Goal: Obtain resource: Download file/media

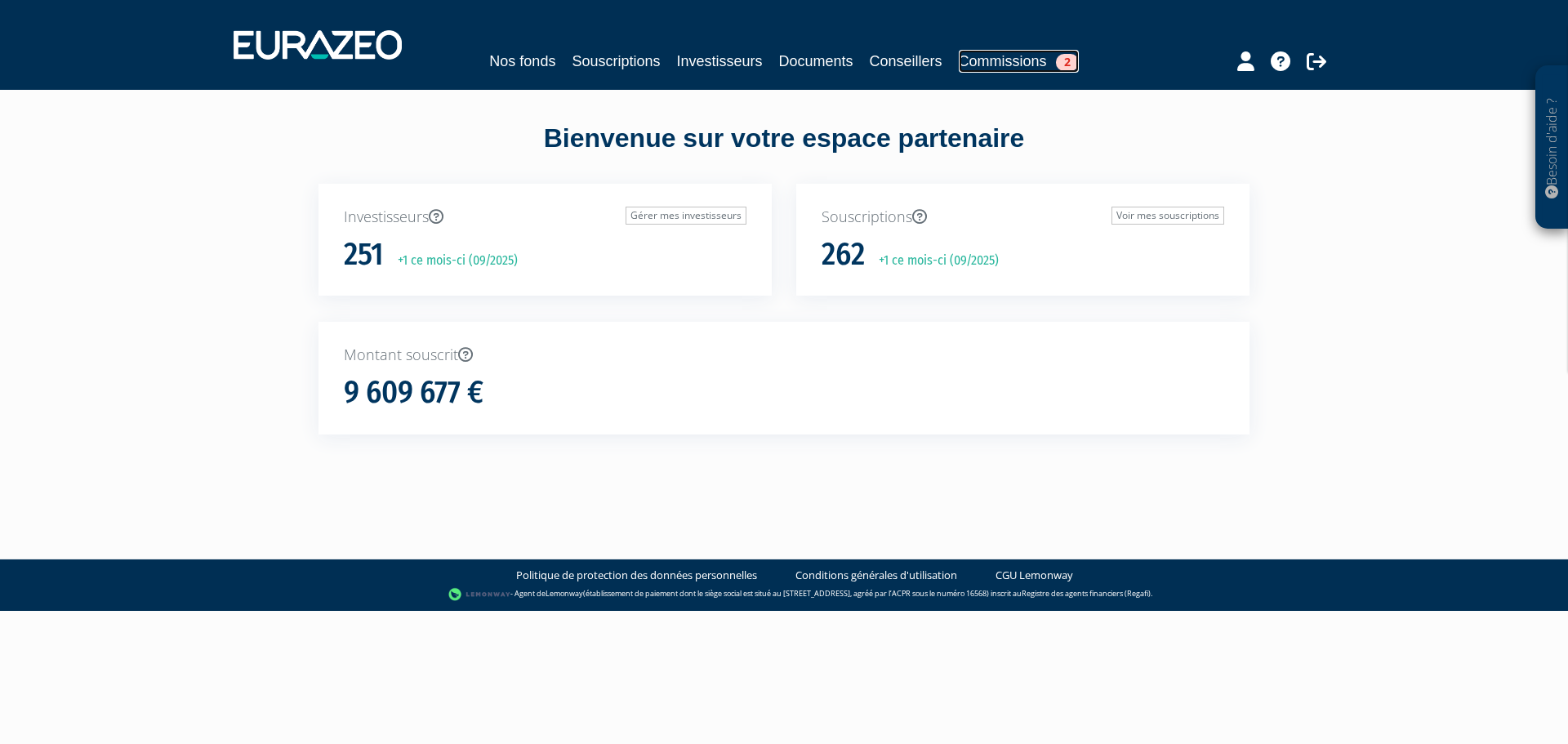
click at [1026, 67] on link "Commissions 2" at bounding box center [1019, 62] width 120 height 23
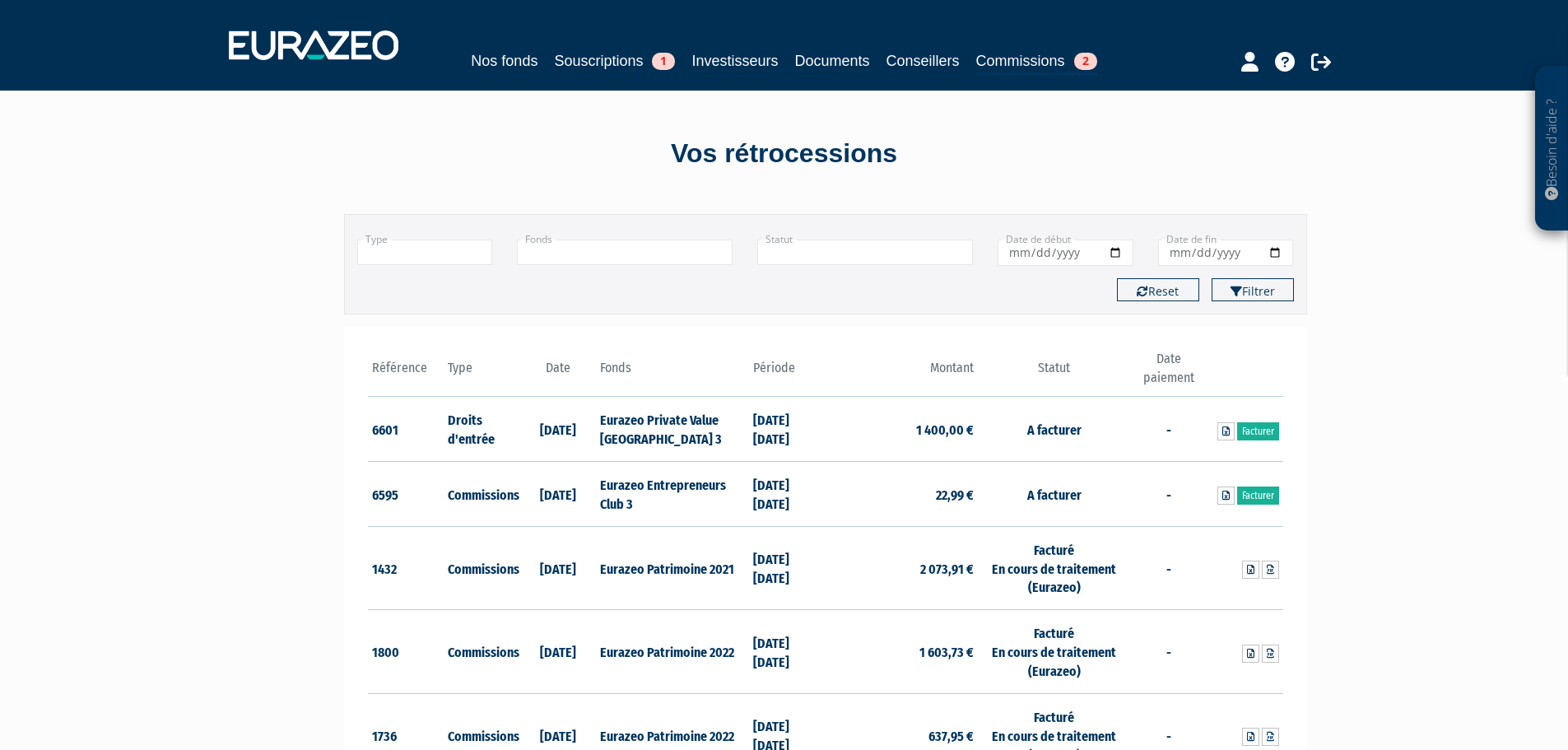
click at [462, 371] on th "Type" at bounding box center [482, 373] width 77 height 47
click at [438, 248] on input "text" at bounding box center [425, 252] width 136 height 26
click at [425, 291] on li "Commissions" at bounding box center [425, 296] width 134 height 21
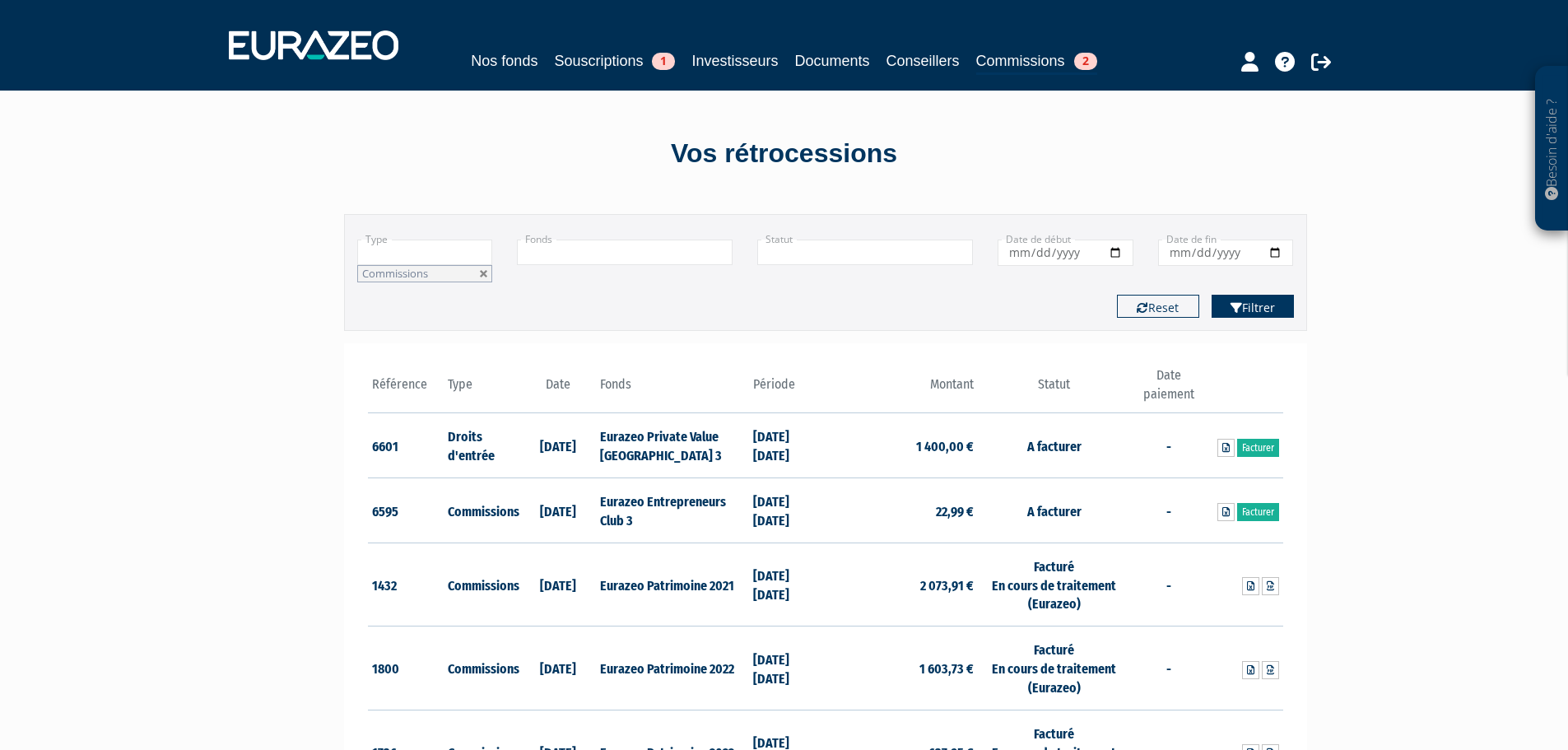
click at [1250, 307] on button "Filtrer" at bounding box center [1253, 306] width 82 height 23
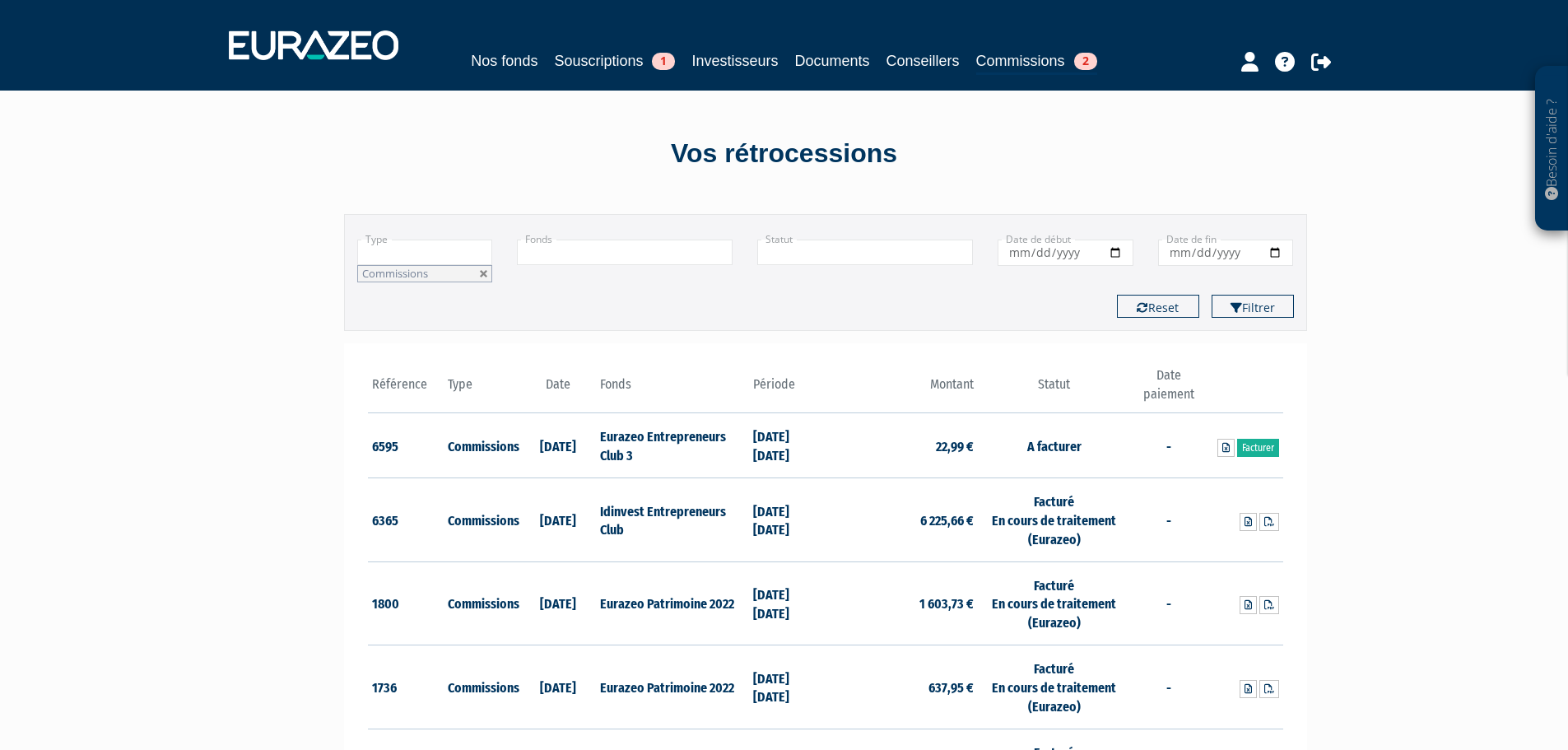
click at [643, 250] on input "text" at bounding box center [625, 252] width 216 height 26
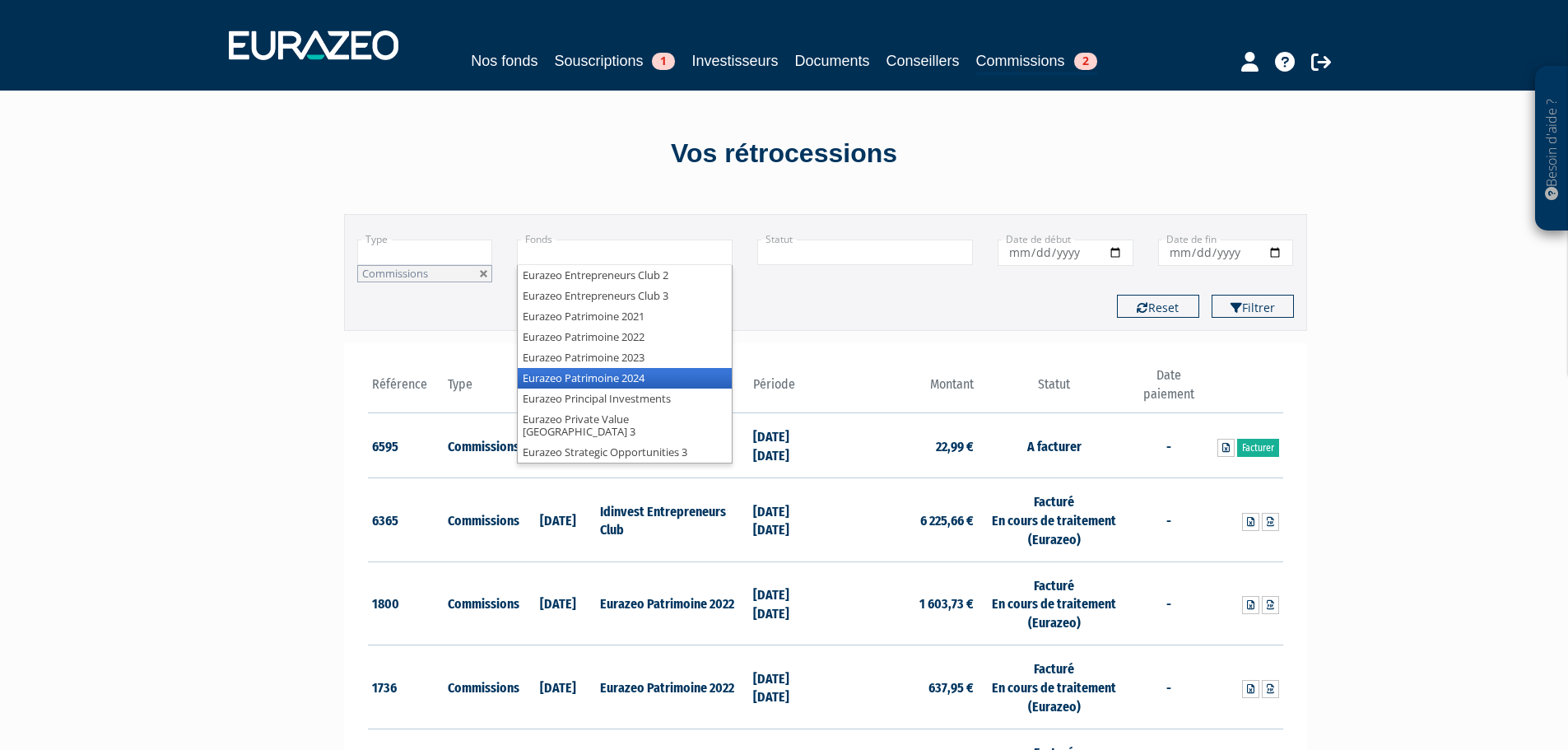
scroll to position [29, 0]
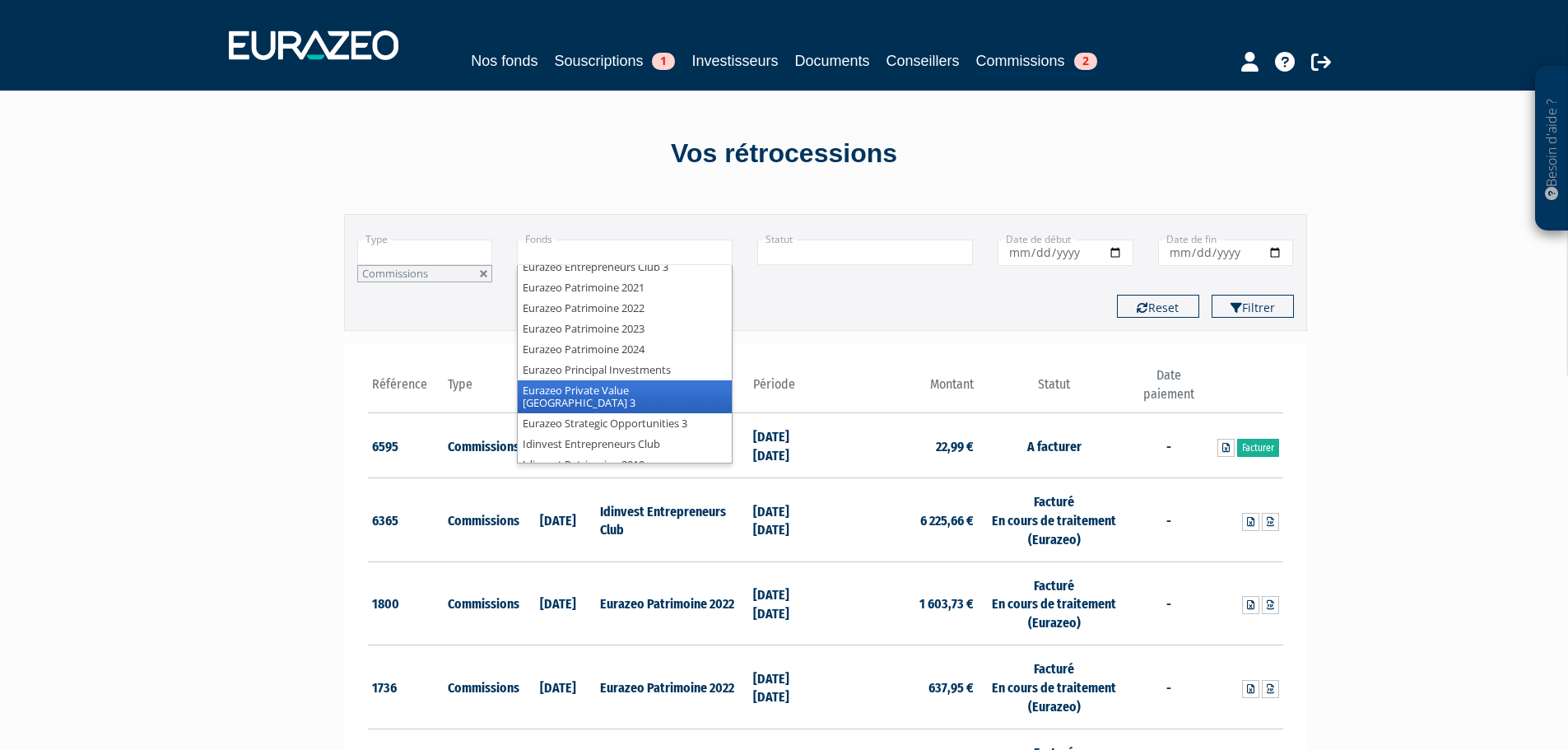
click at [652, 390] on li "Eurazeo Private Value [GEOGRAPHIC_DATA] 3" at bounding box center [625, 397] width 214 height 33
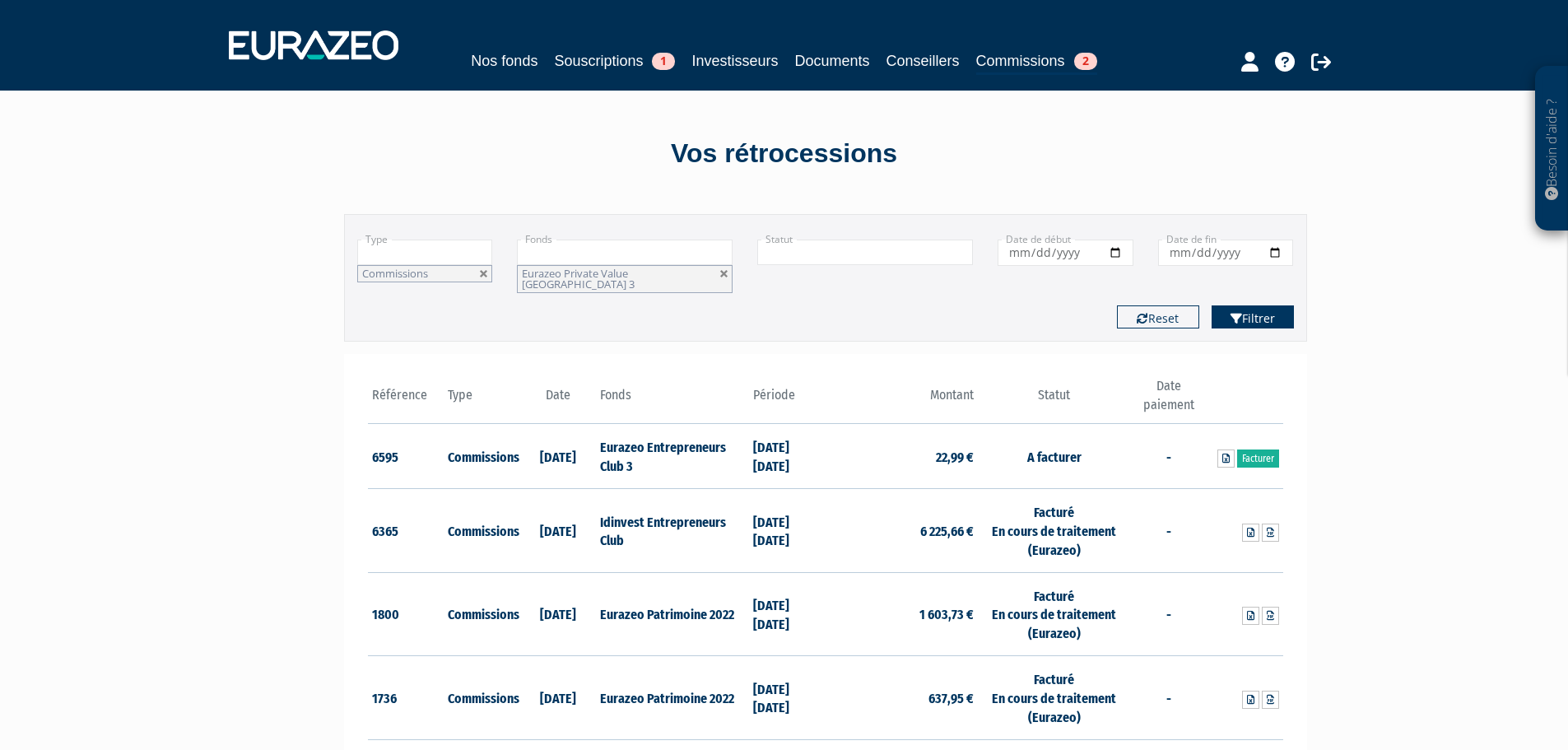
click at [1249, 313] on button "Filtrer" at bounding box center [1253, 317] width 82 height 23
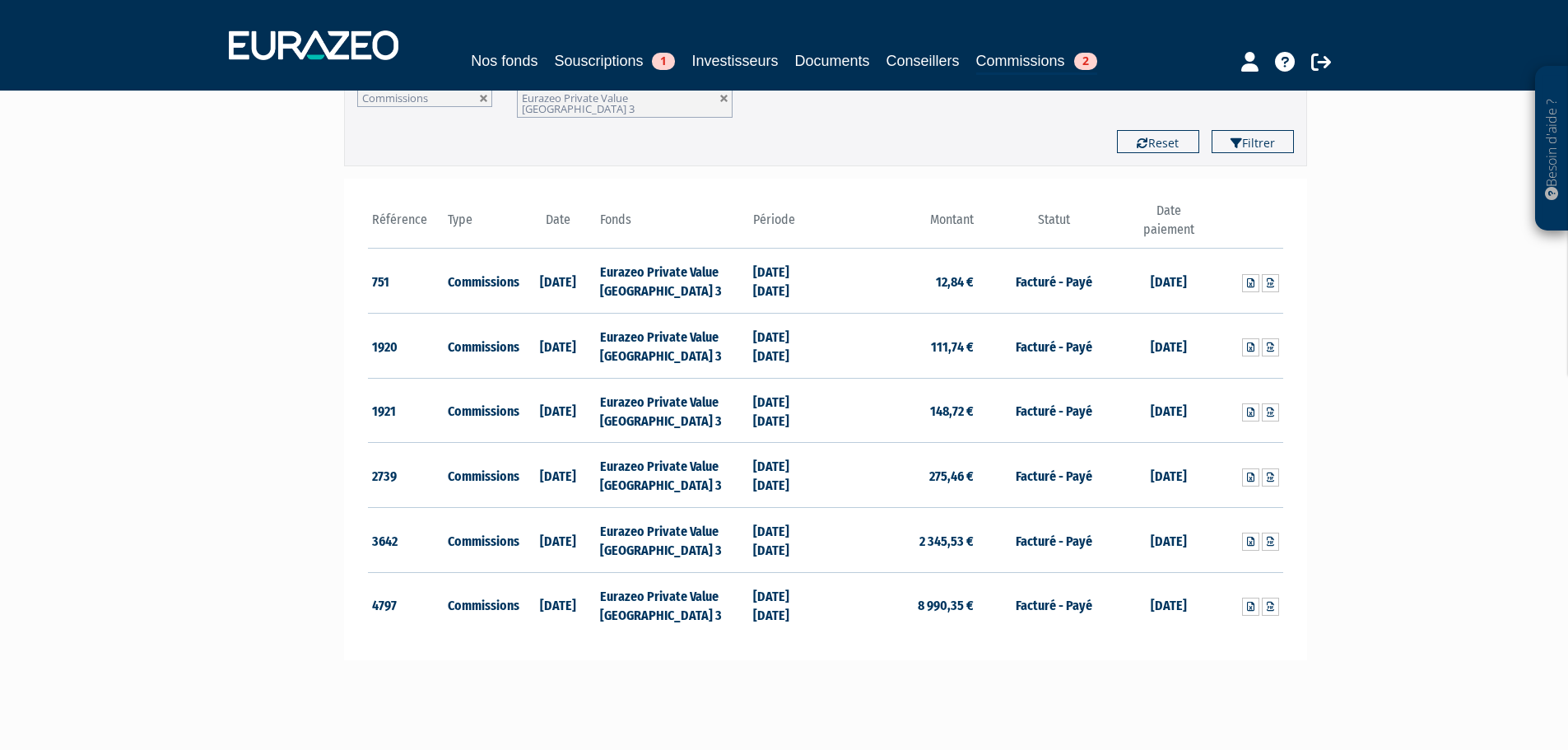
scroll to position [247, 0]
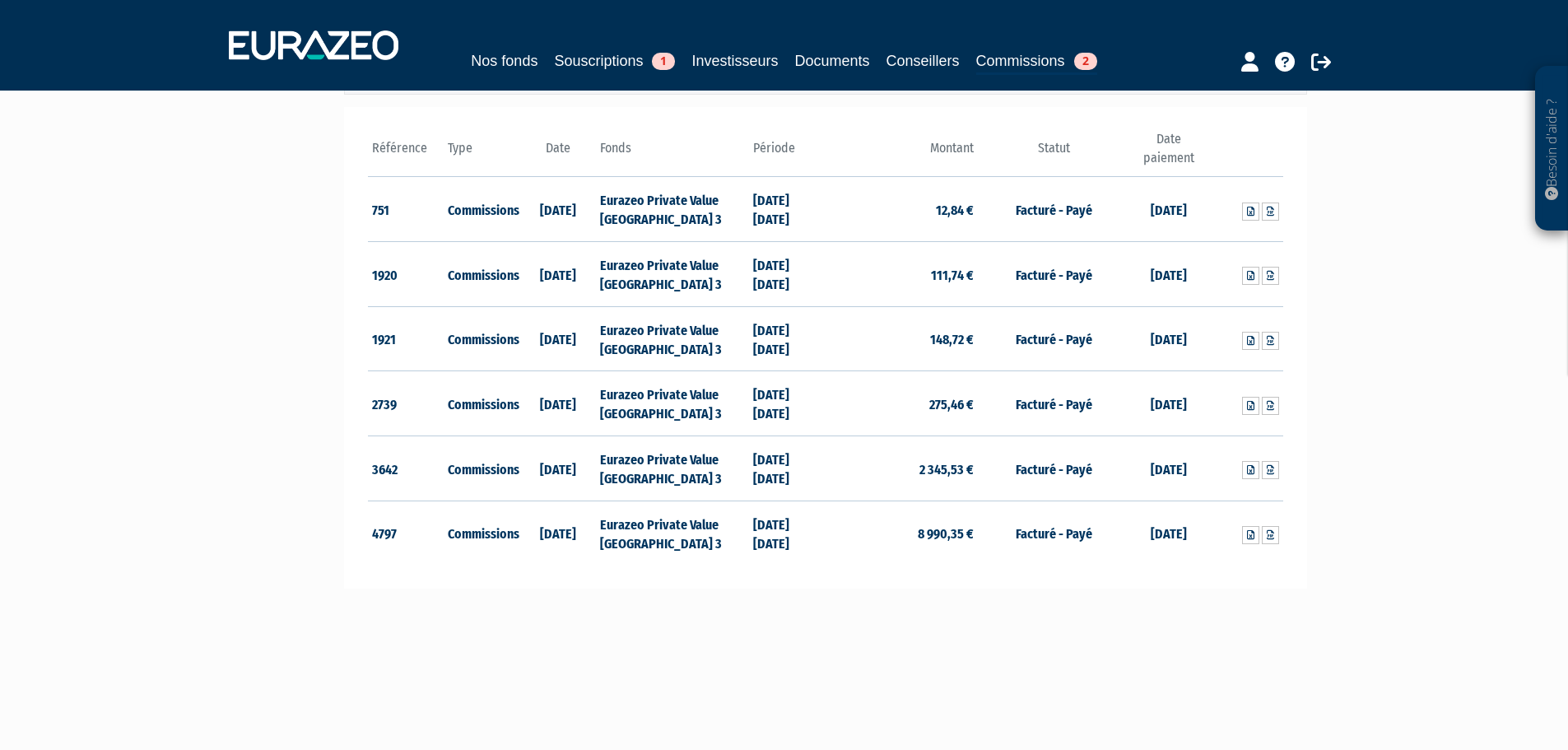
drag, startPoint x: 809, startPoint y: 536, endPoint x: 789, endPoint y: 524, distance: 23.3
click at [789, 524] on td "30/06/2024 31/12/2024" at bounding box center [787, 533] width 77 height 65
click at [822, 526] on td "30/06/2024 31/12/2024" at bounding box center [787, 533] width 77 height 65
click at [1253, 531] on icon at bounding box center [1250, 536] width 7 height 10
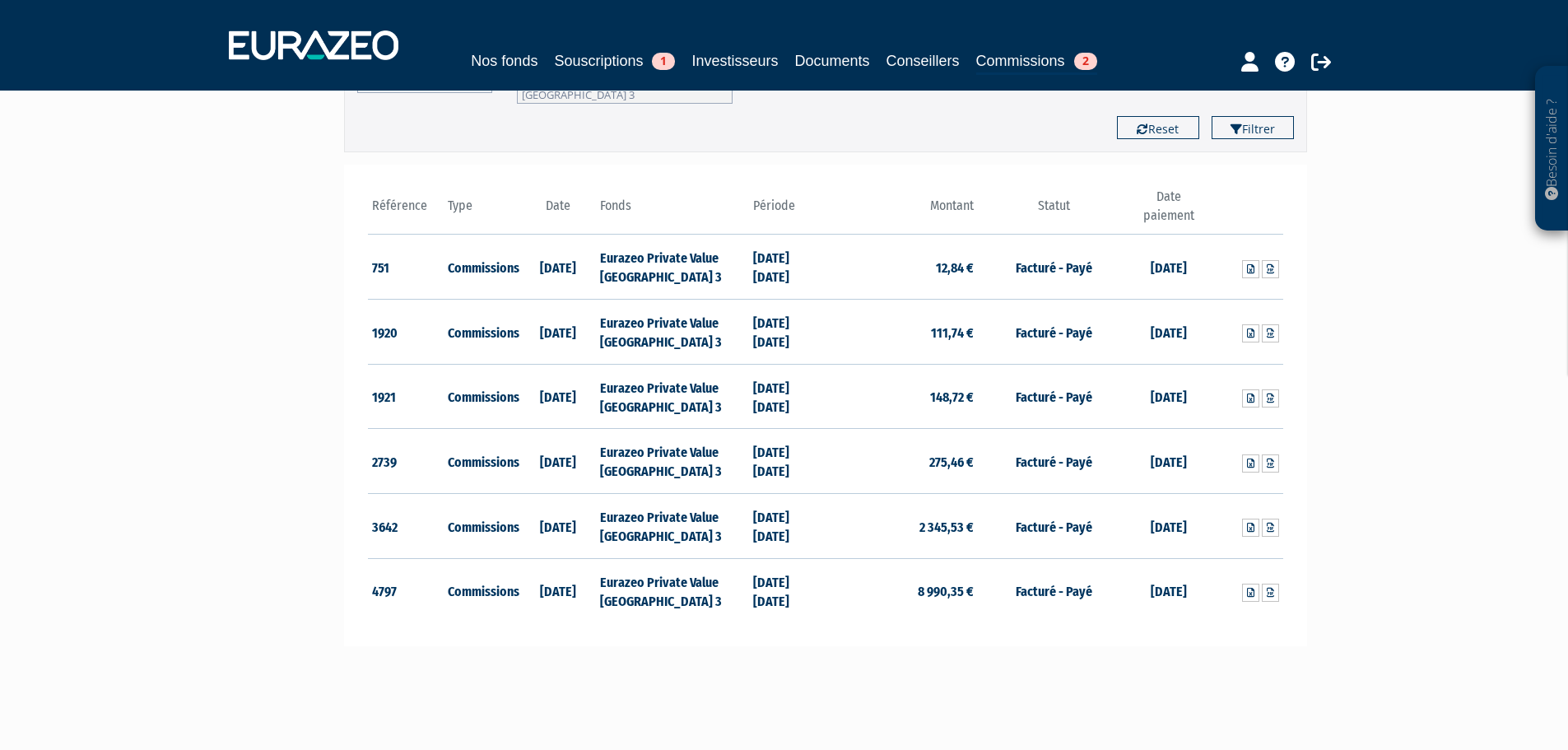
scroll to position [165, 0]
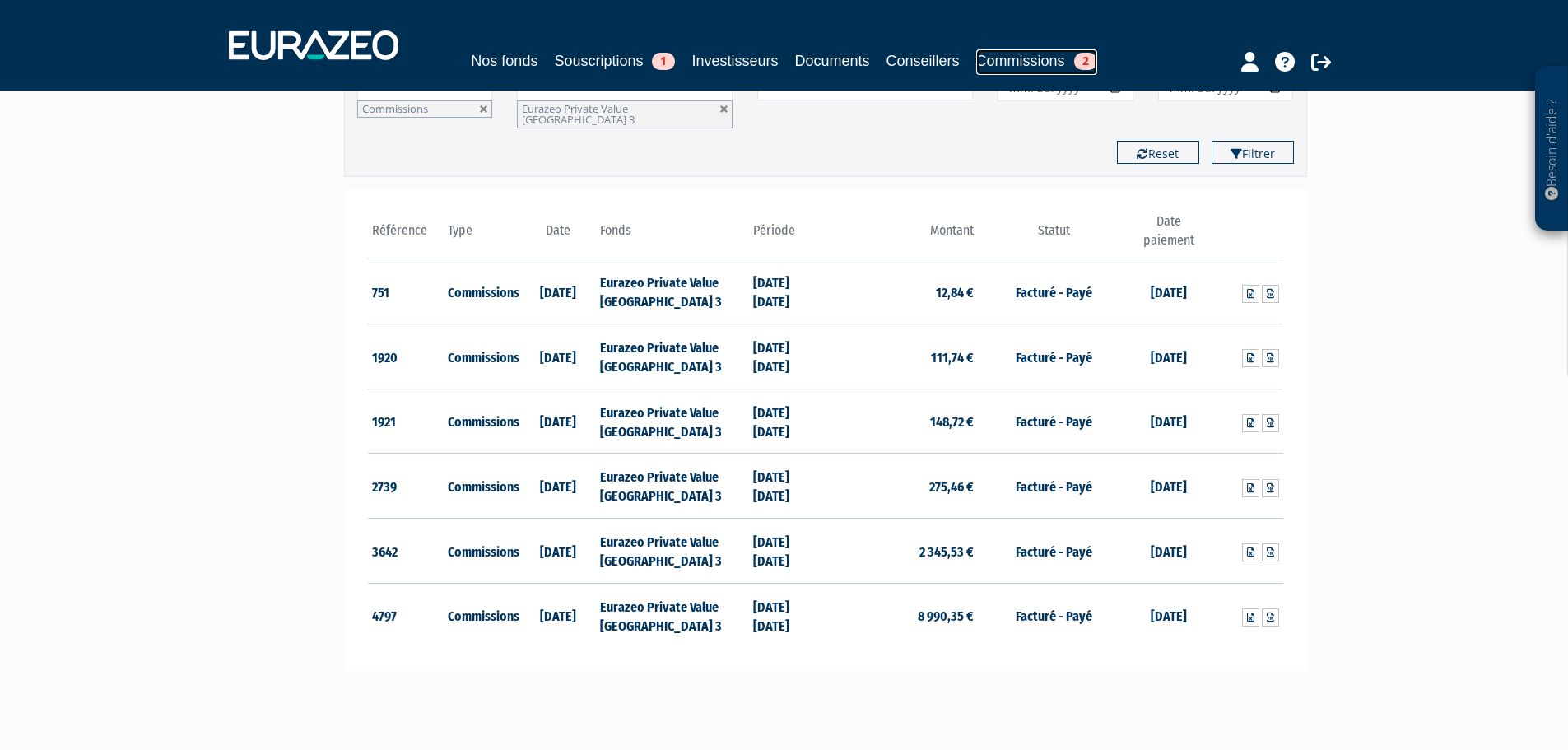
click at [1097, 61] on link "Commissions 2" at bounding box center [1037, 62] width 121 height 26
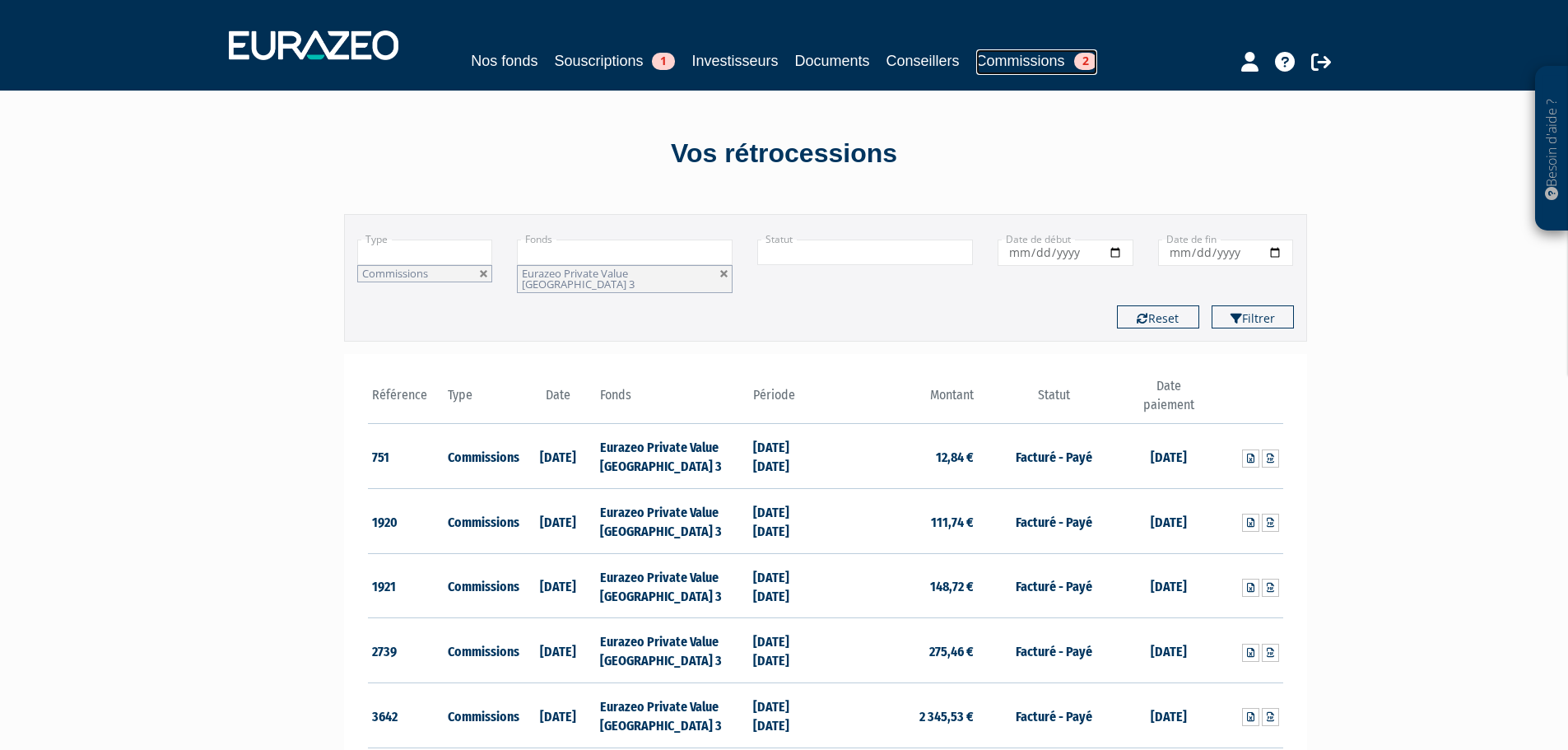
click at [1059, 65] on link "Commissions 2" at bounding box center [1037, 62] width 121 height 26
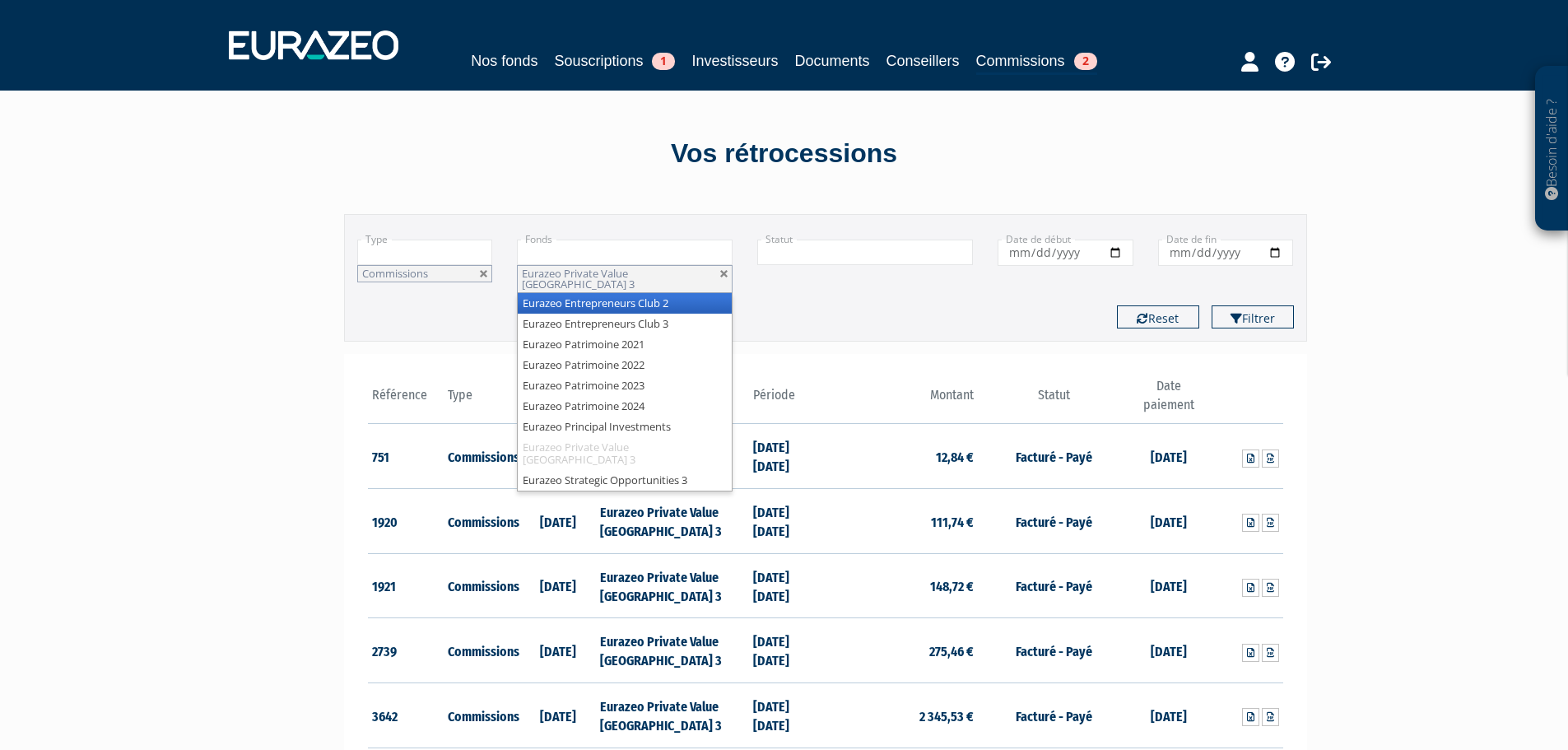
click at [669, 254] on input "text" at bounding box center [625, 252] width 216 height 26
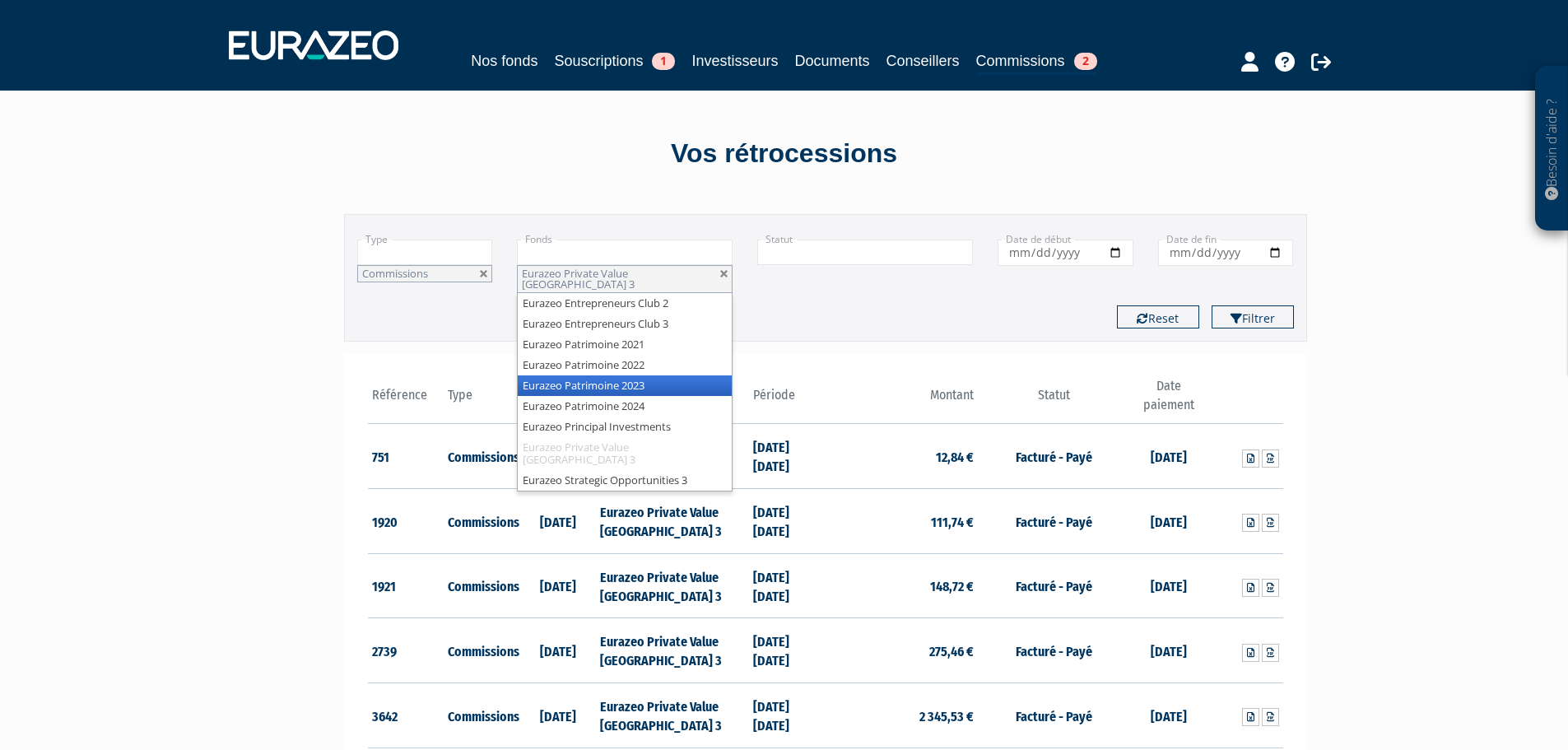
scroll to position [29, 0]
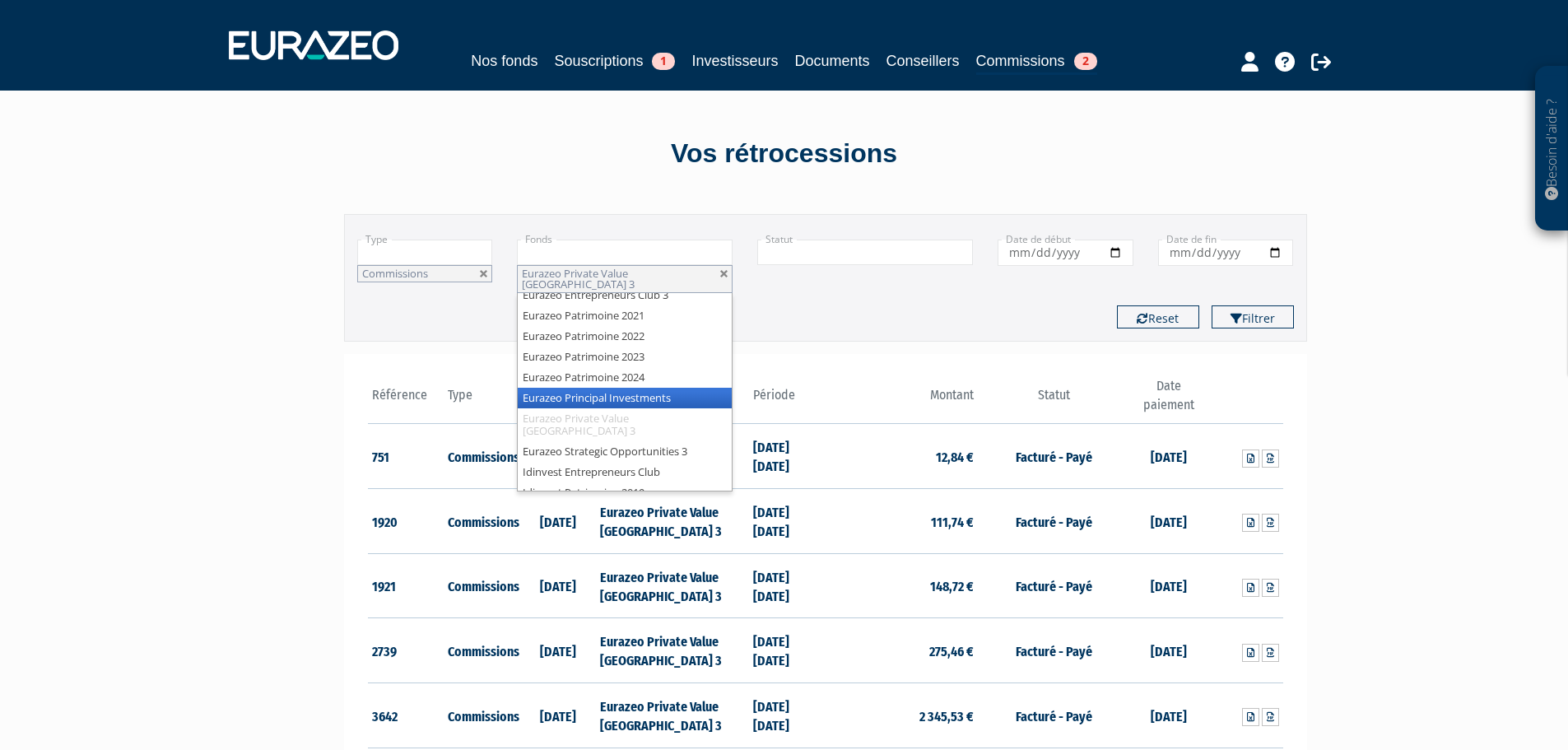
click at [666, 392] on li "Eurazeo Principal Investments" at bounding box center [625, 398] width 214 height 21
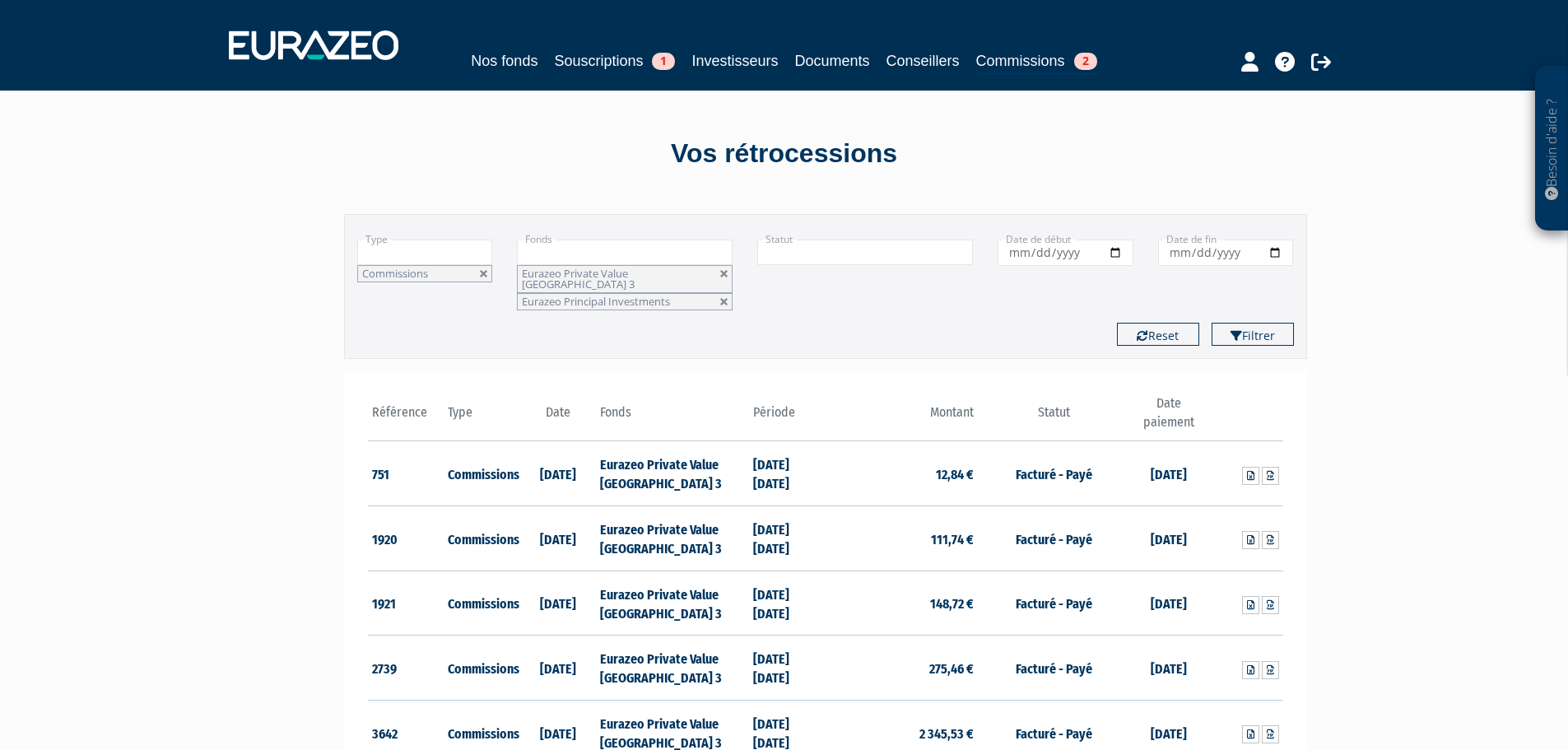
click at [691, 249] on input "text" at bounding box center [625, 252] width 216 height 26
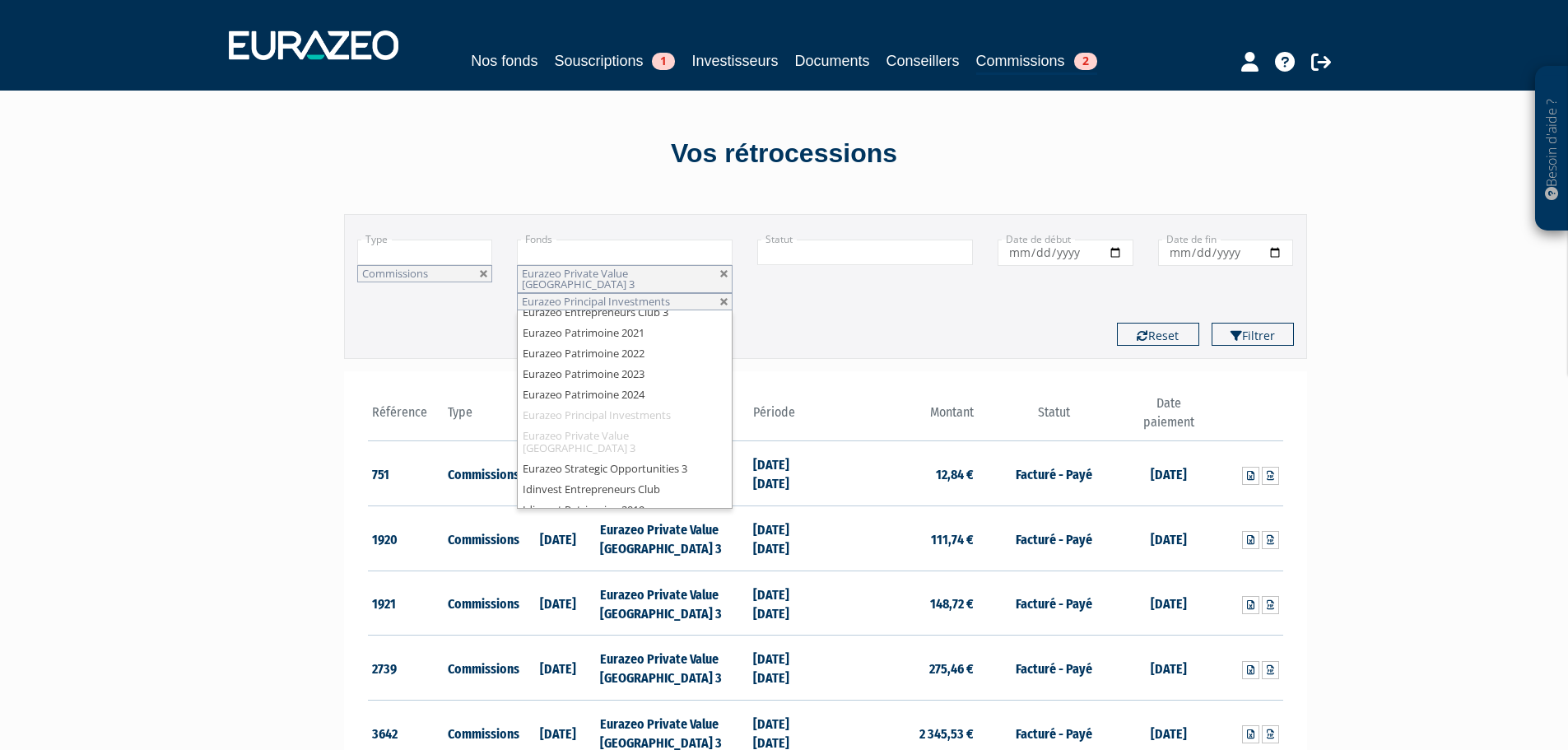
scroll to position [0, 0]
click at [643, 488] on li "Eurazeo Strategic Opportunities 3" at bounding box center [625, 498] width 214 height 21
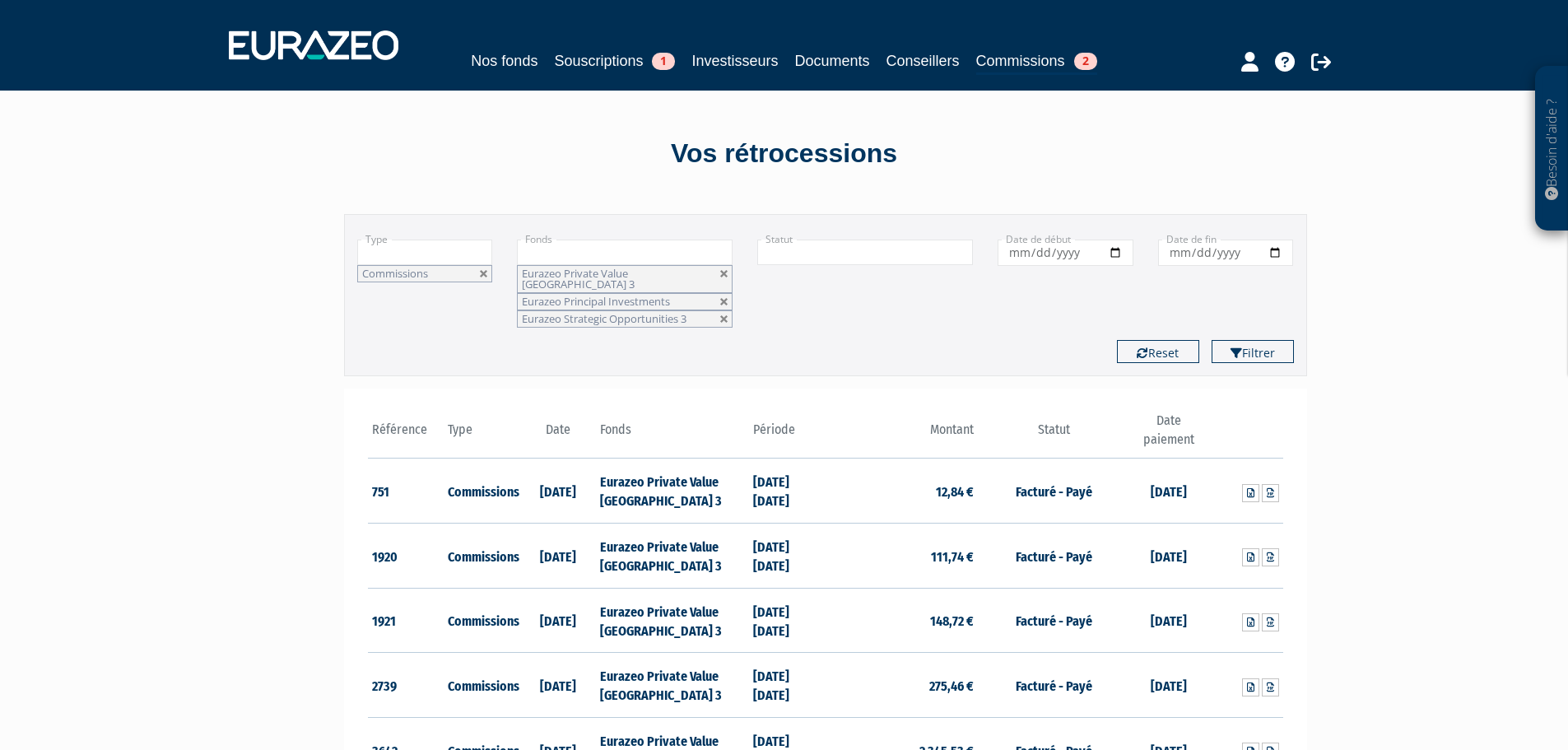
click at [631, 249] on input "text" at bounding box center [625, 252] width 216 height 26
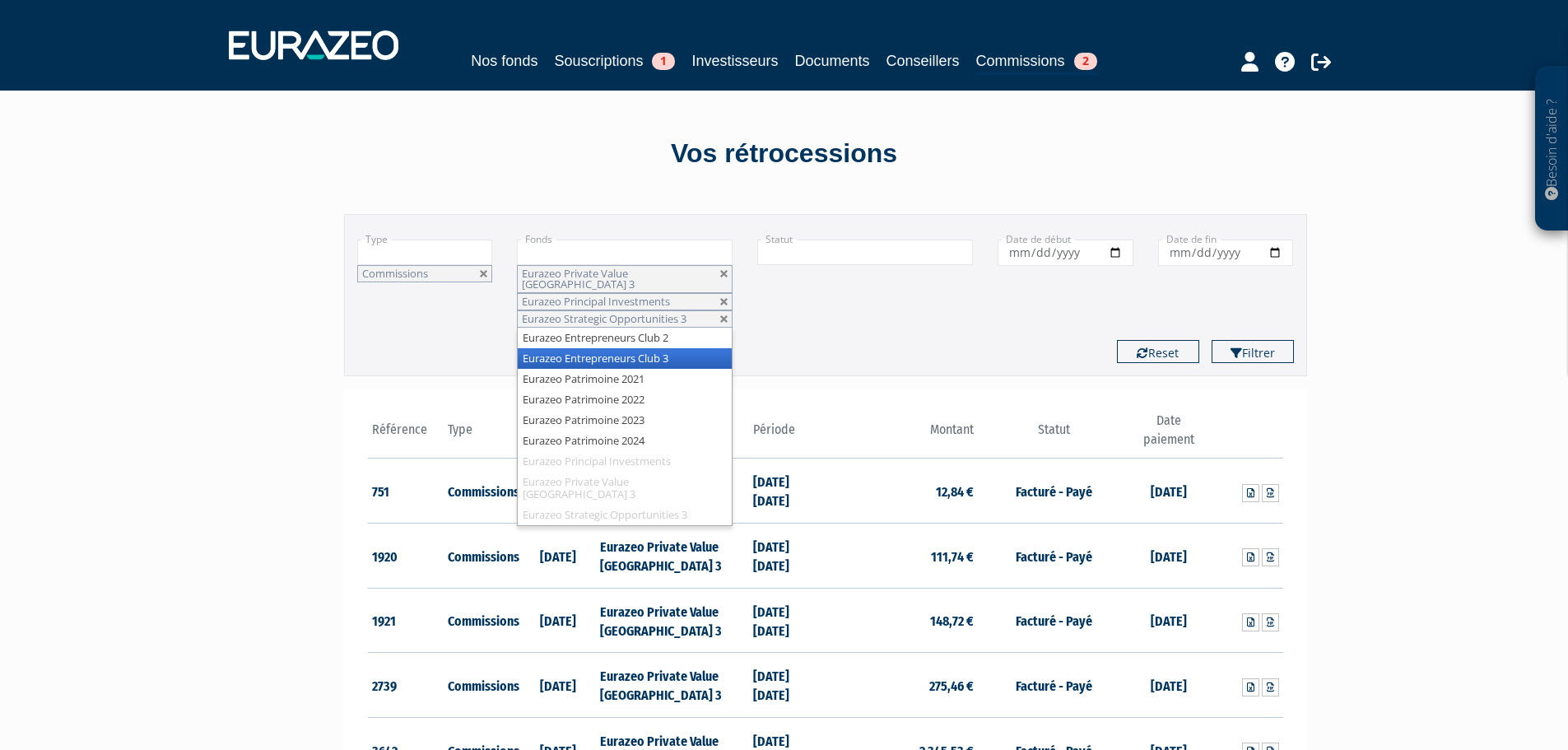
click at [663, 349] on li "Eurazeo Entrepreneurs Club 3" at bounding box center [625, 358] width 214 height 21
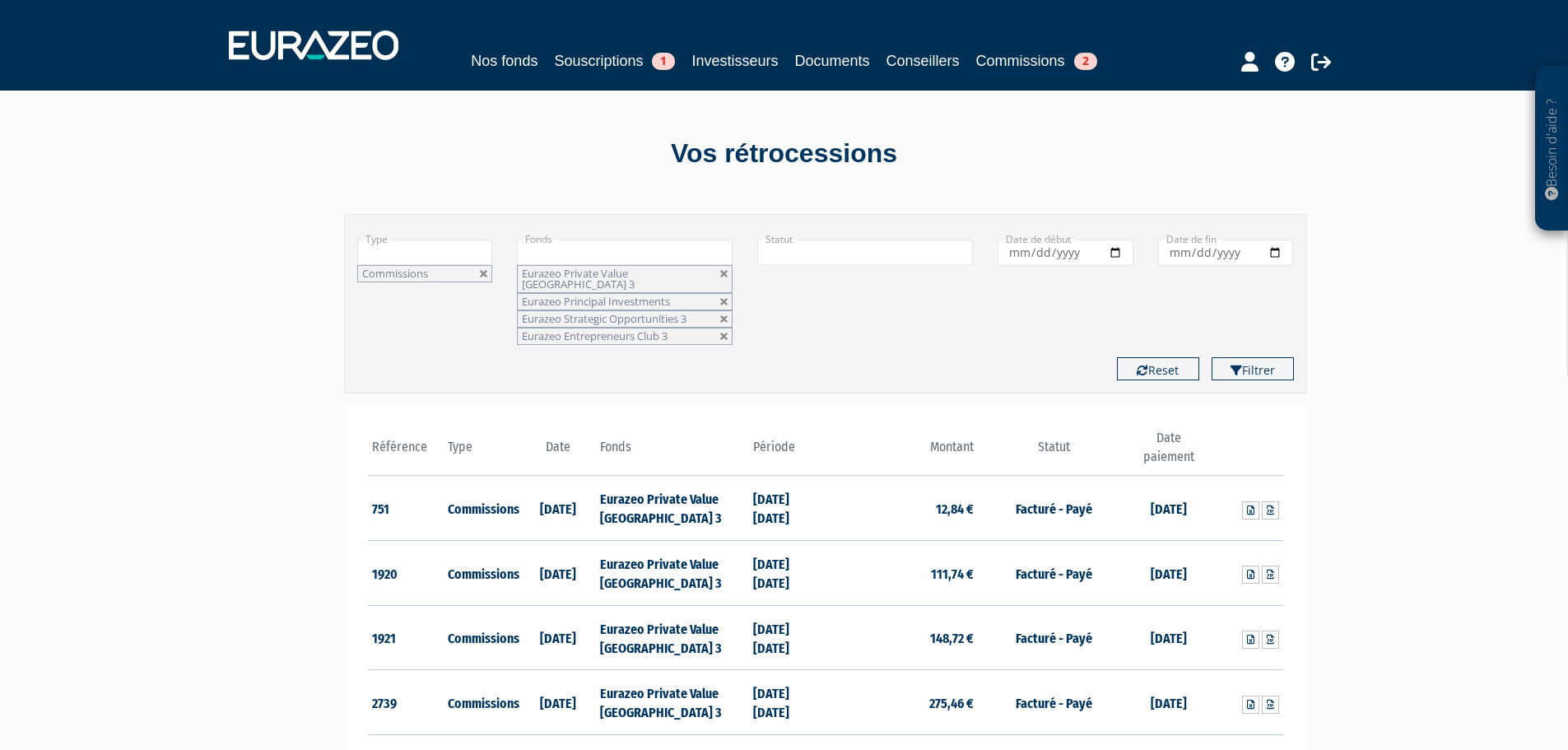
click at [644, 255] on input "text" at bounding box center [625, 252] width 216 height 26
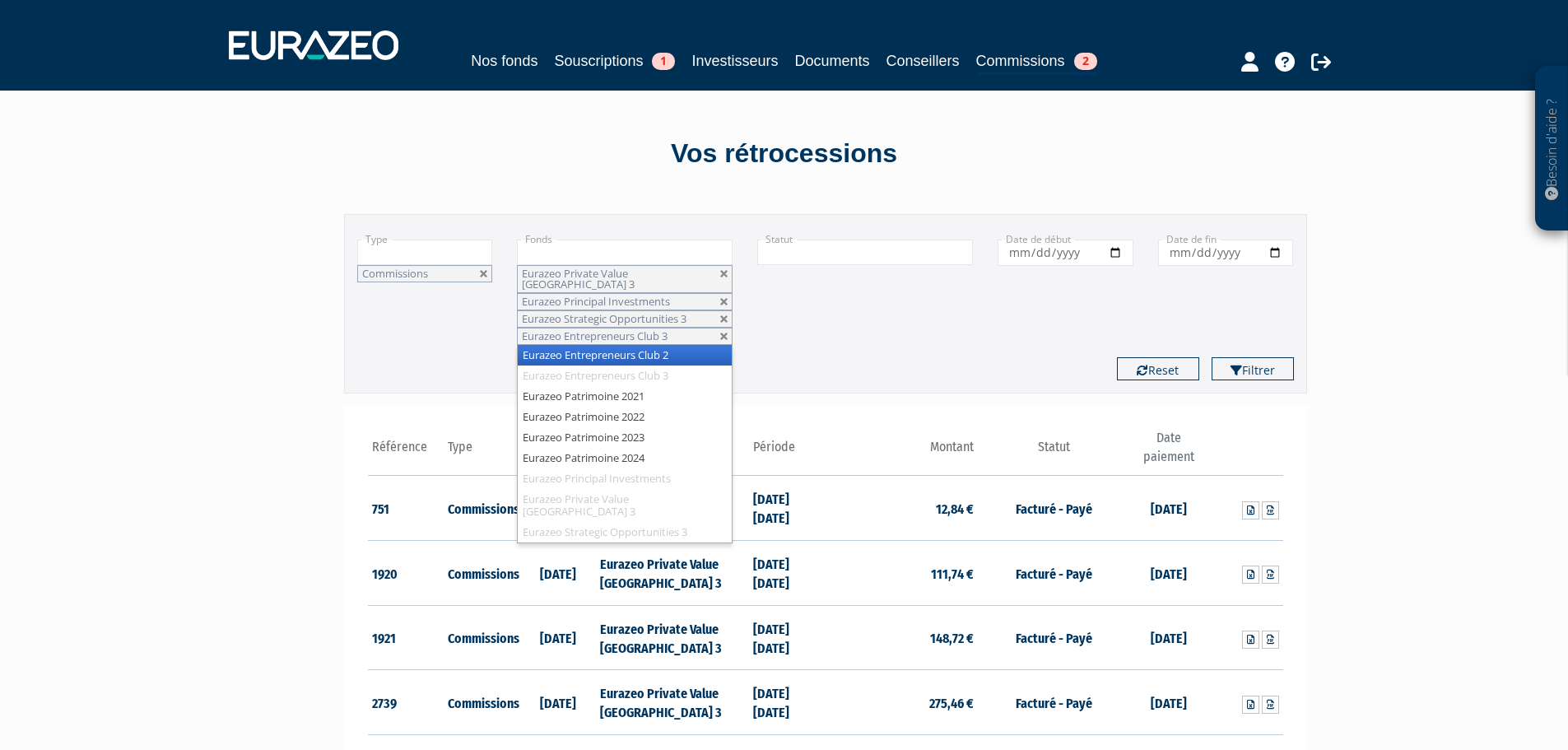
click at [645, 350] on li "Eurazeo Entrepreneurs Club 2" at bounding box center [625, 355] width 214 height 21
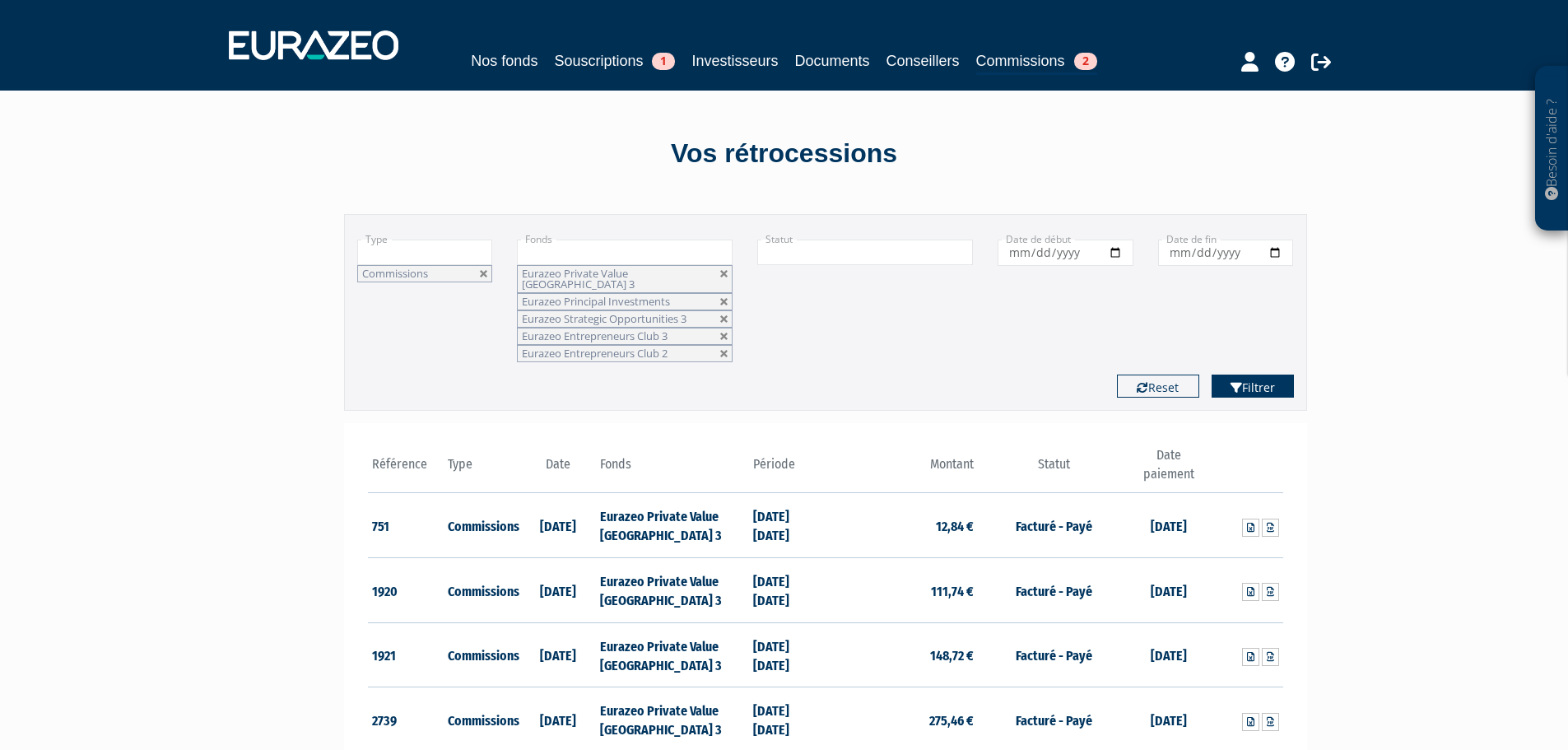
click at [1273, 378] on button "Filtrer" at bounding box center [1253, 387] width 82 height 23
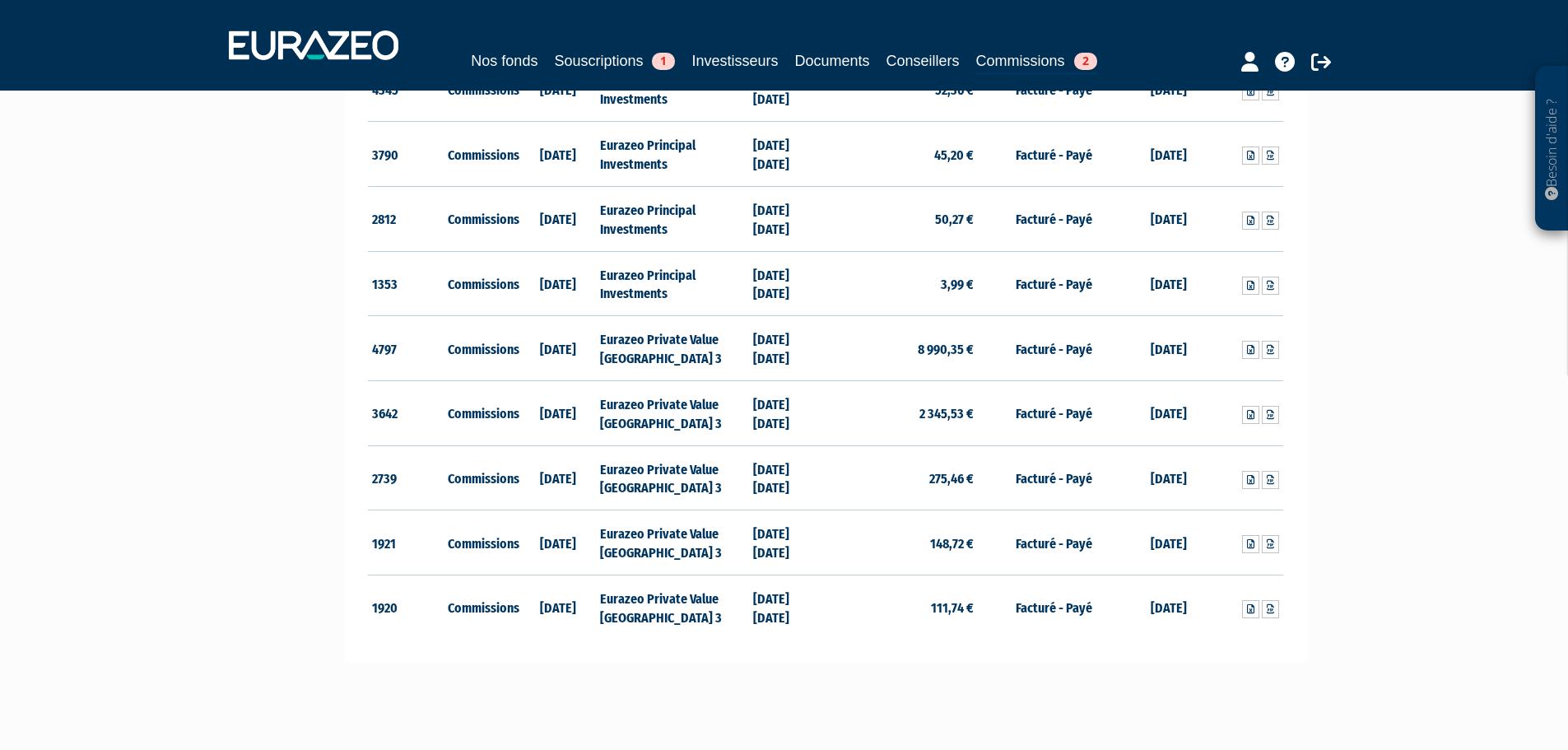
scroll to position [1235, 0]
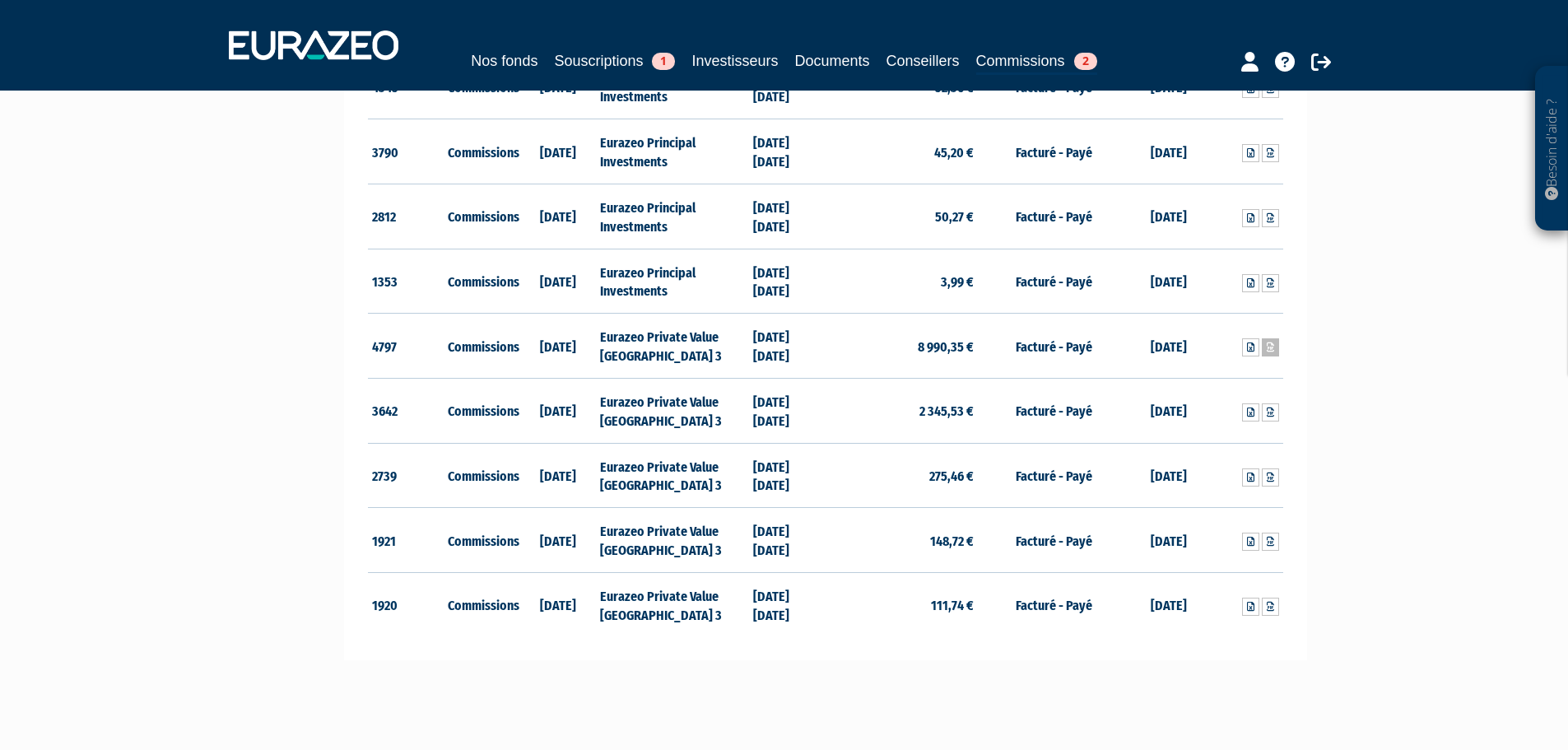
click at [1268, 343] on icon at bounding box center [1270, 348] width 7 height 10
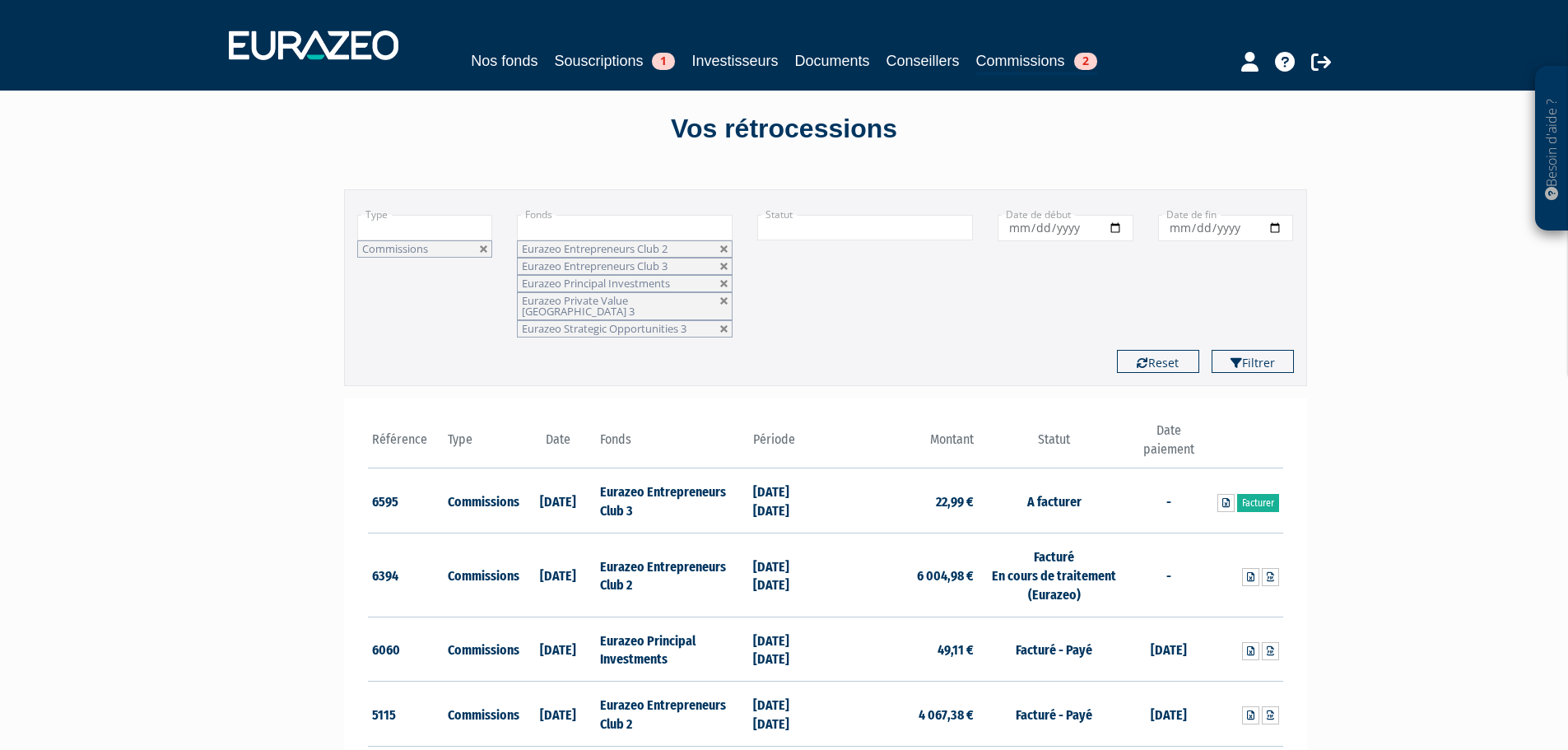
scroll to position [0, 0]
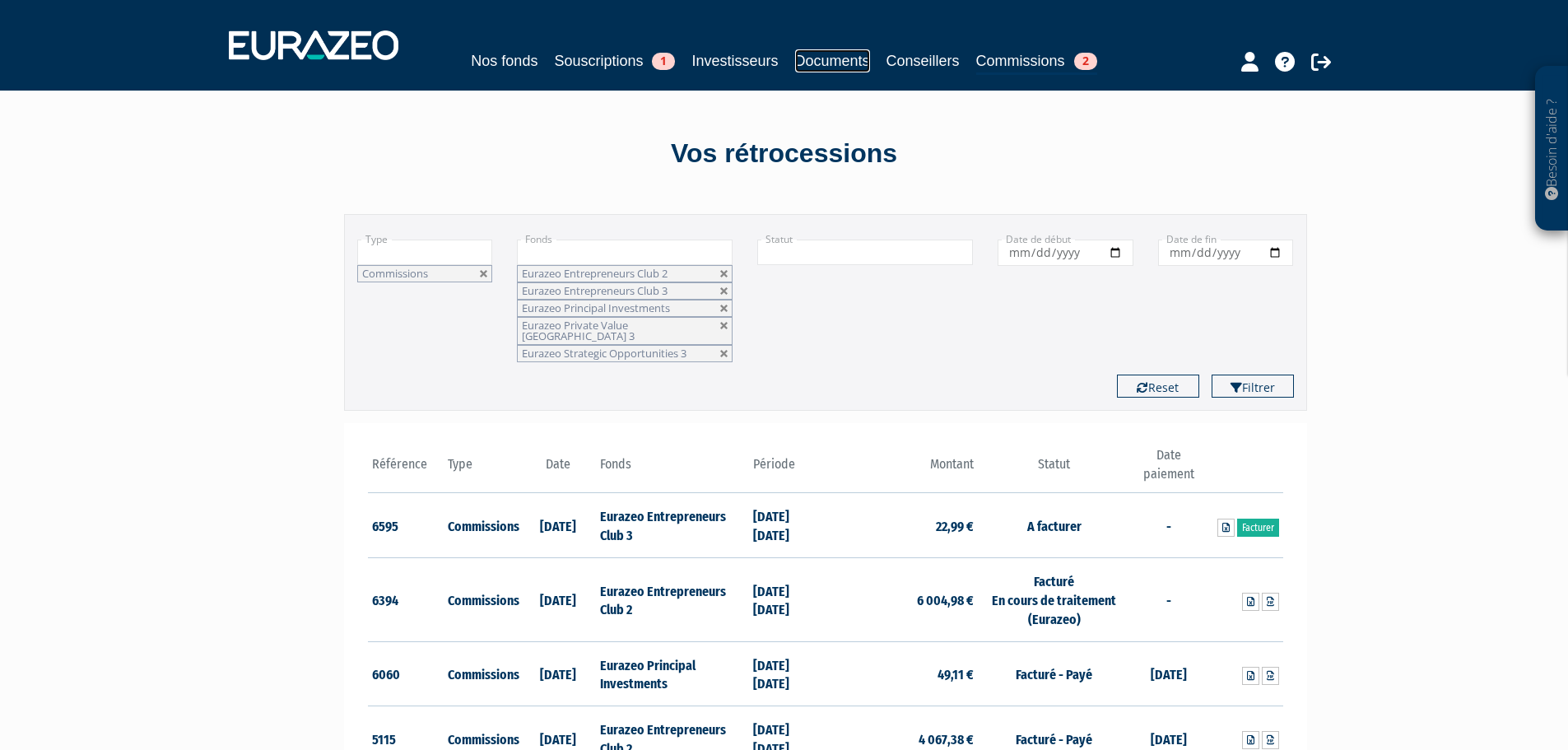
click at [822, 68] on link "Documents" at bounding box center [832, 61] width 75 height 23
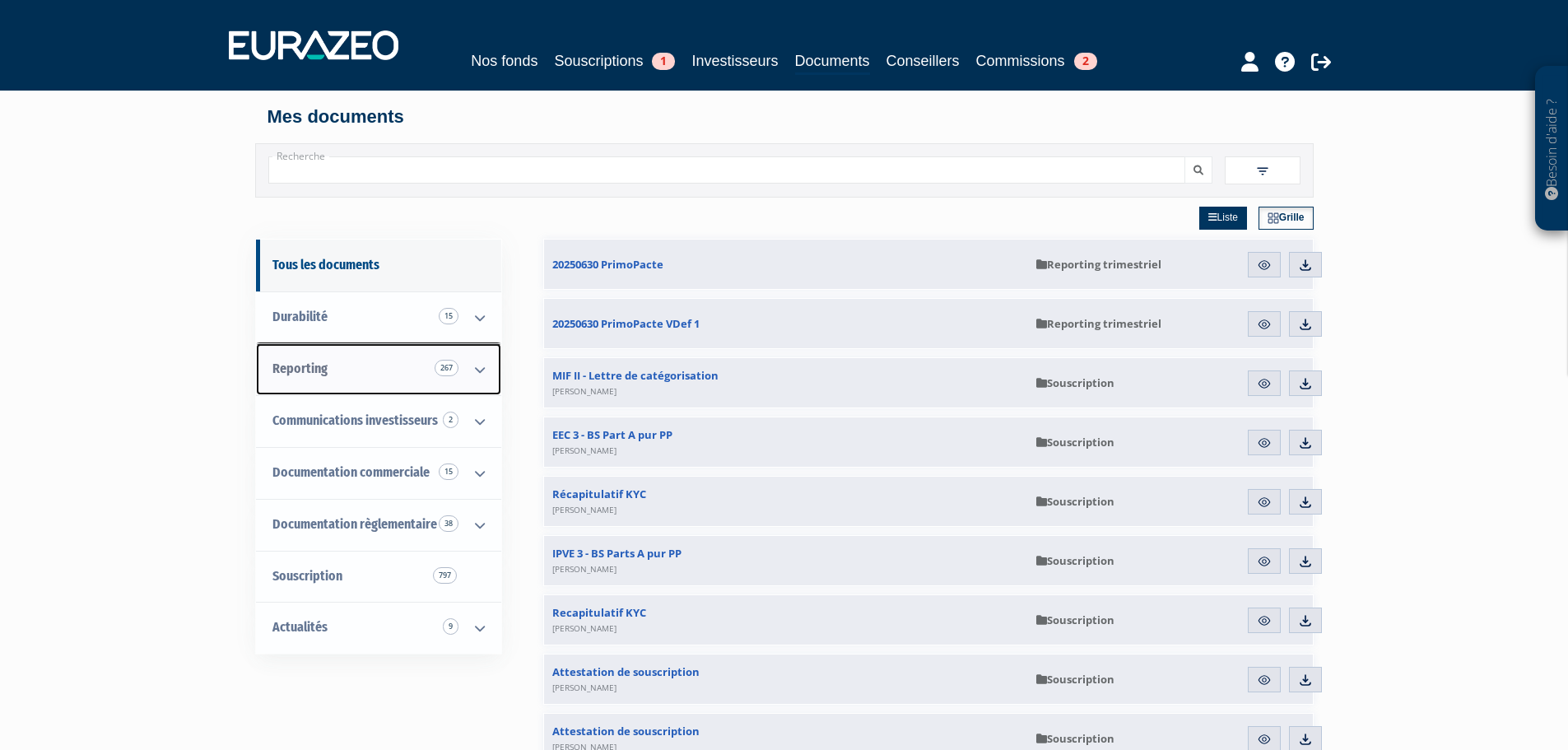
click at [345, 383] on link "Reporting 267" at bounding box center [378, 369] width 246 height 52
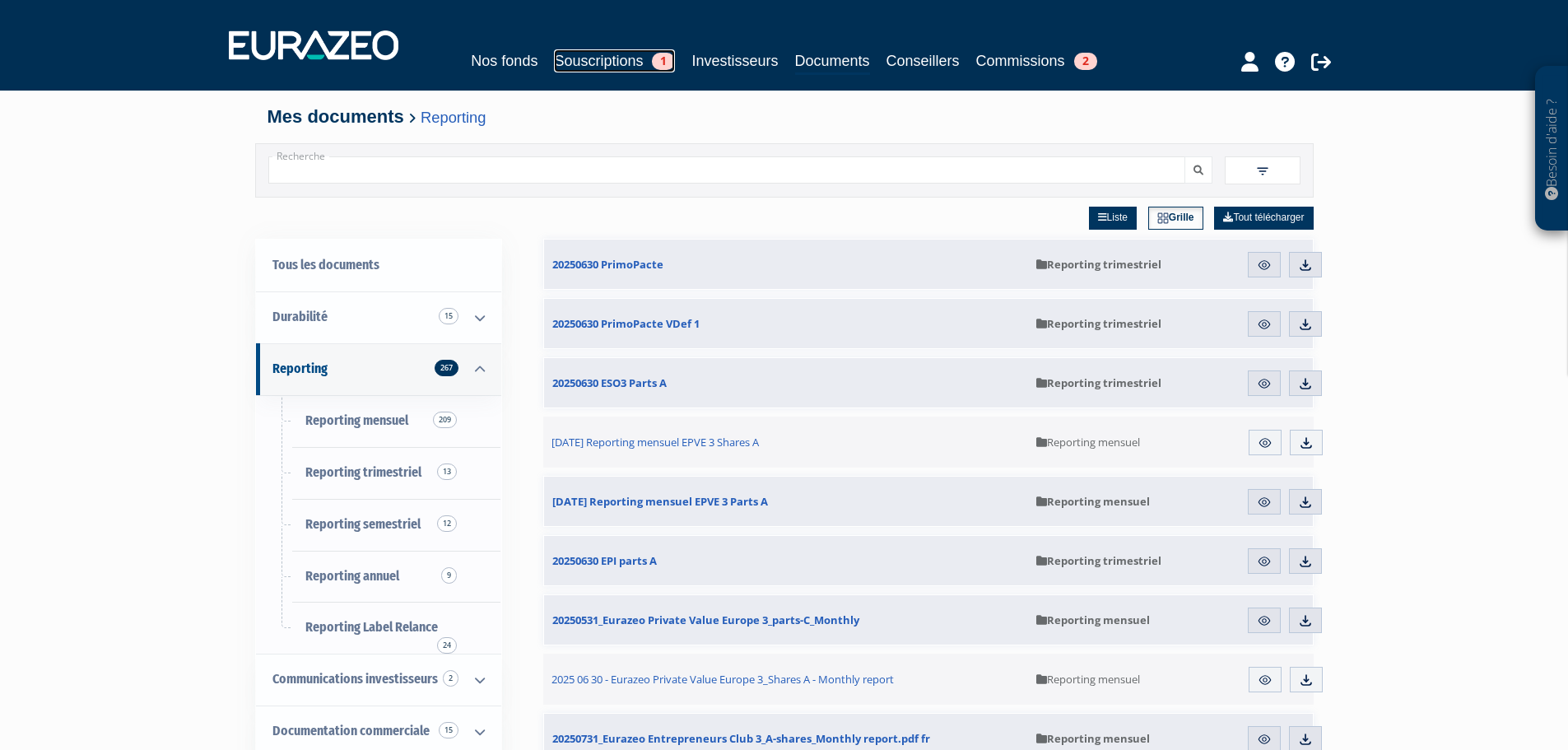
click at [555, 60] on link "Souscriptions 1" at bounding box center [615, 61] width 121 height 23
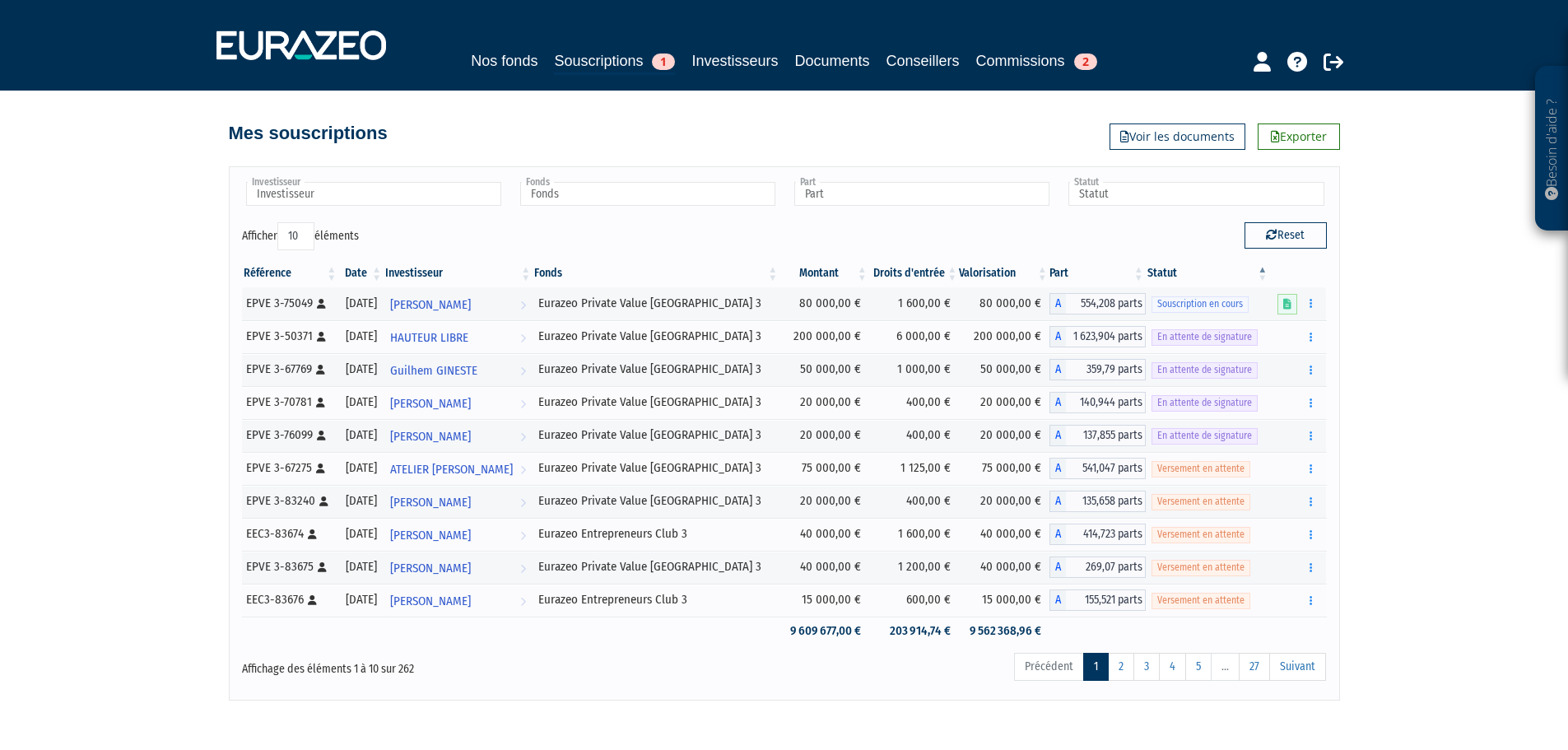
click at [1436, 309] on div "Besoin d'aide ? × J'ai besoin d'aide Si vous avez une question à propos du fonc…" at bounding box center [784, 350] width 1568 height 701
click at [1119, 665] on link "2" at bounding box center [1121, 667] width 26 height 28
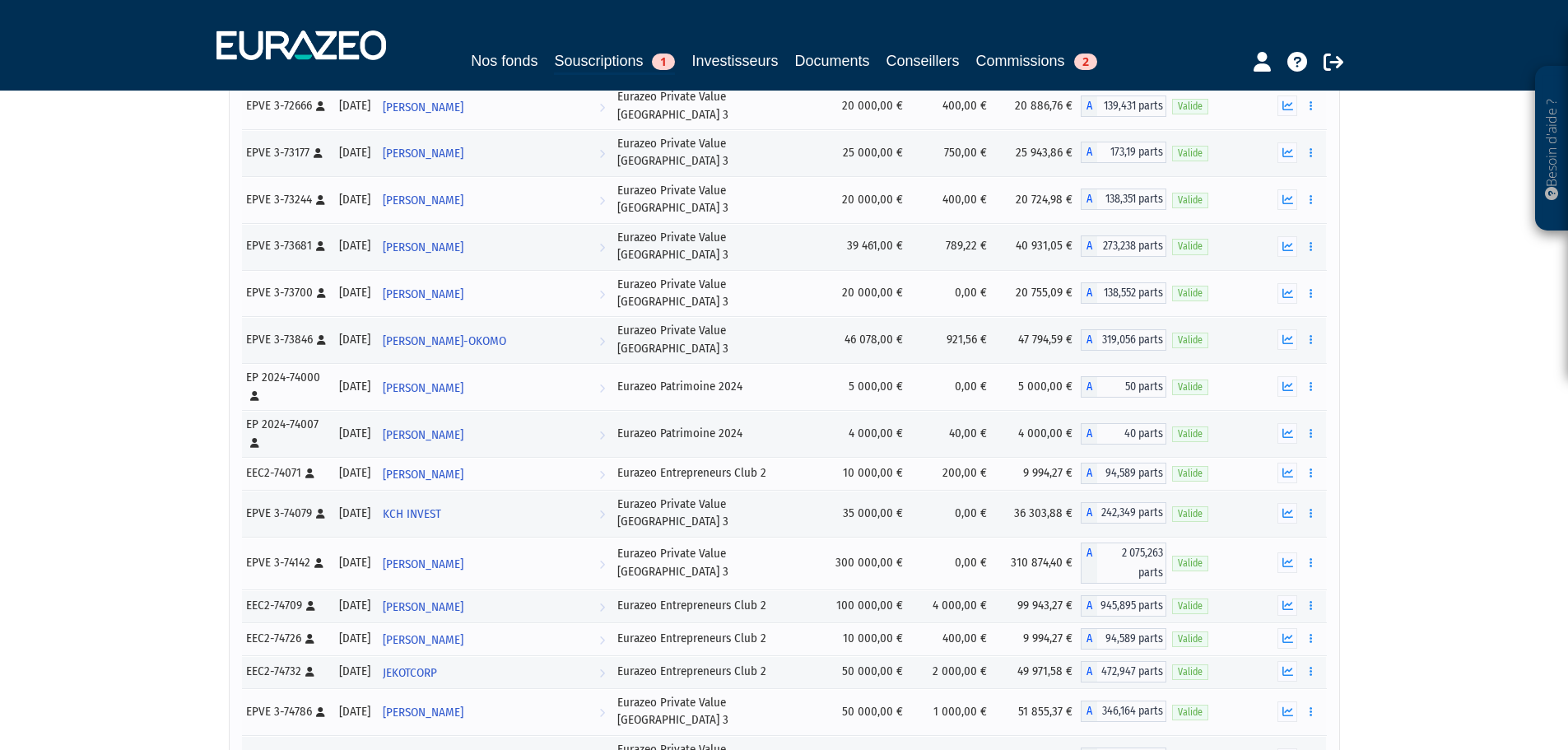
scroll to position [8044, 0]
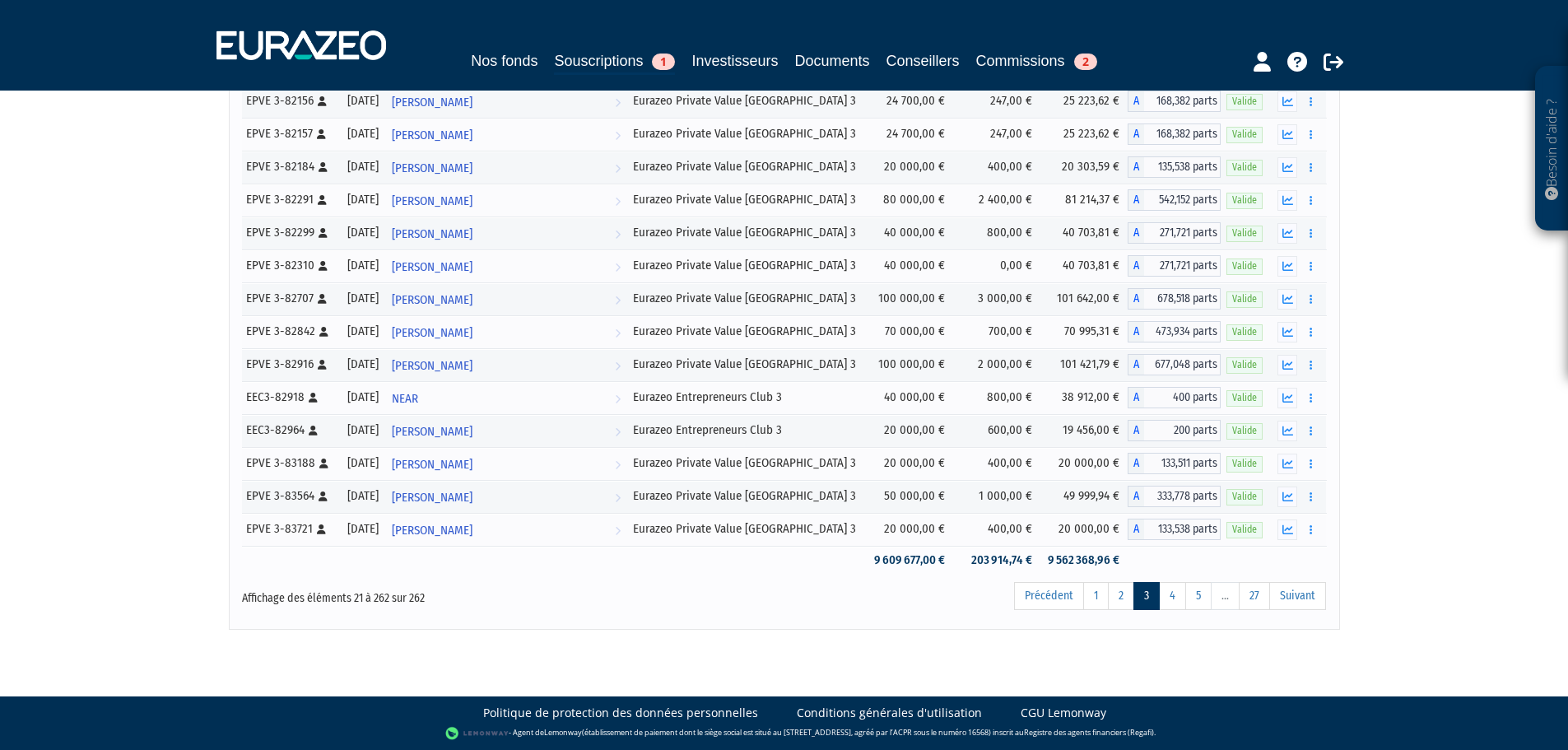
scroll to position [7685, 0]
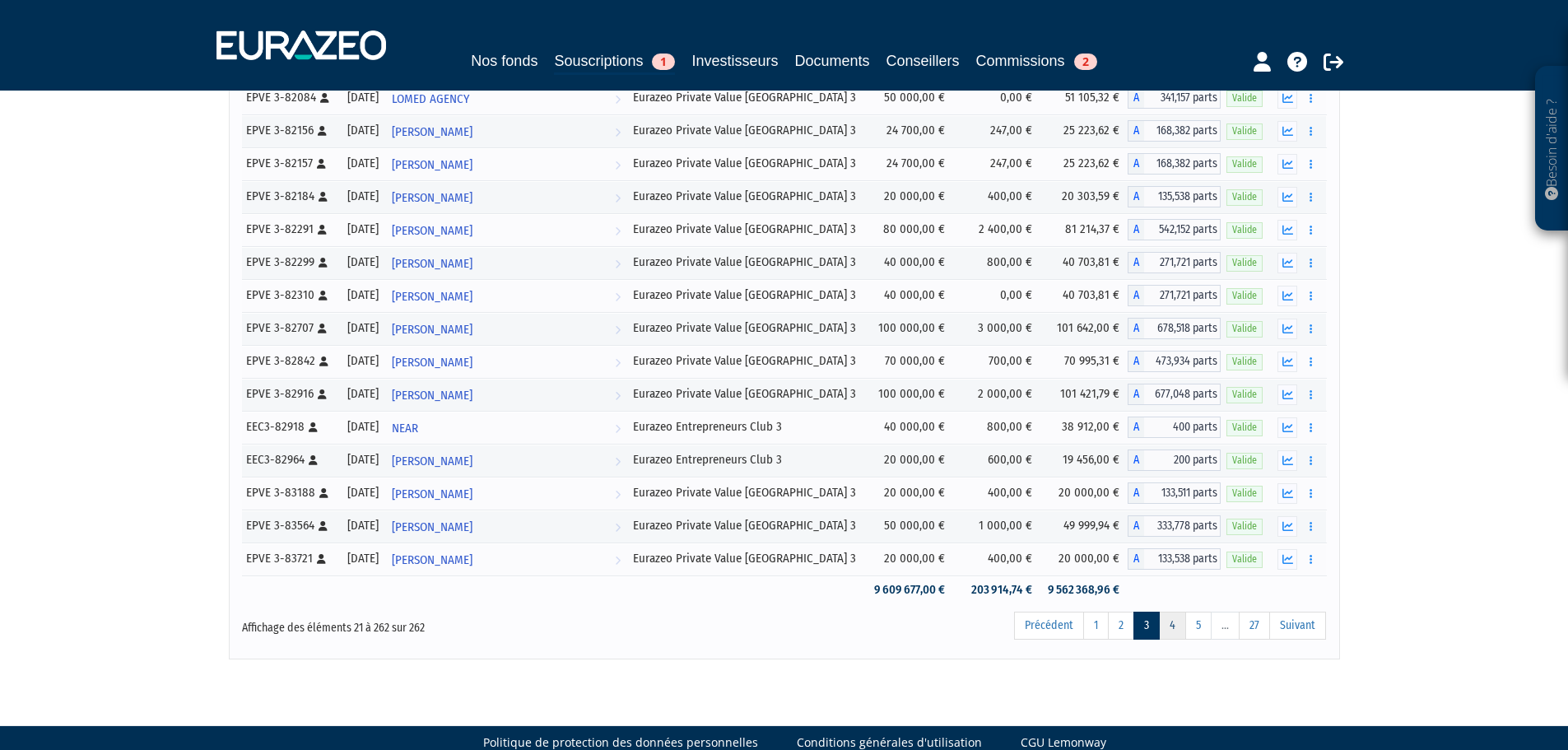
click at [1170, 625] on link "4" at bounding box center [1172, 626] width 27 height 28
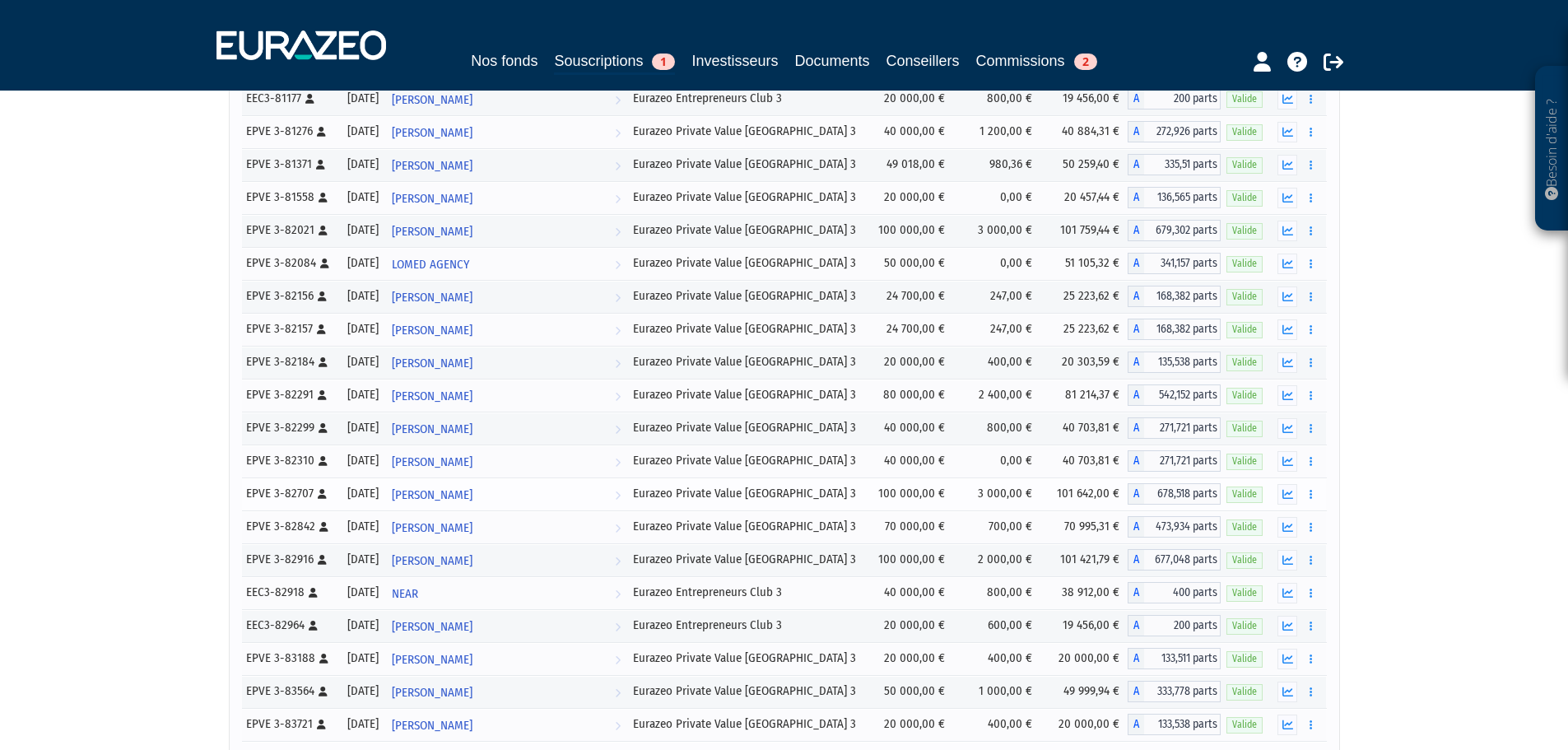
scroll to position [7385, 0]
